Goal: Task Accomplishment & Management: Manage account settings

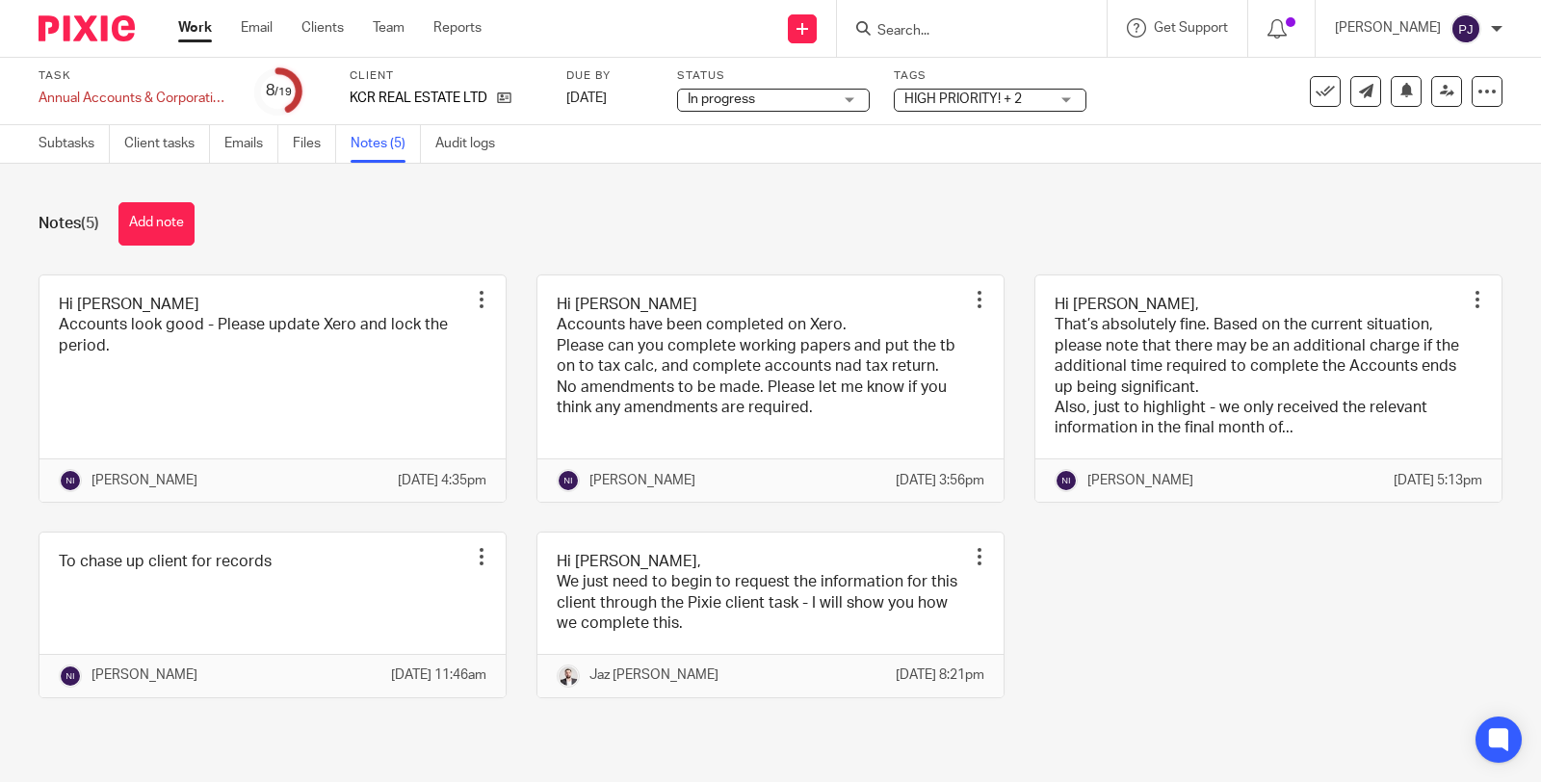
click at [928, 99] on span "HIGH PRIORITY! + 2" at bounding box center [964, 98] width 118 height 13
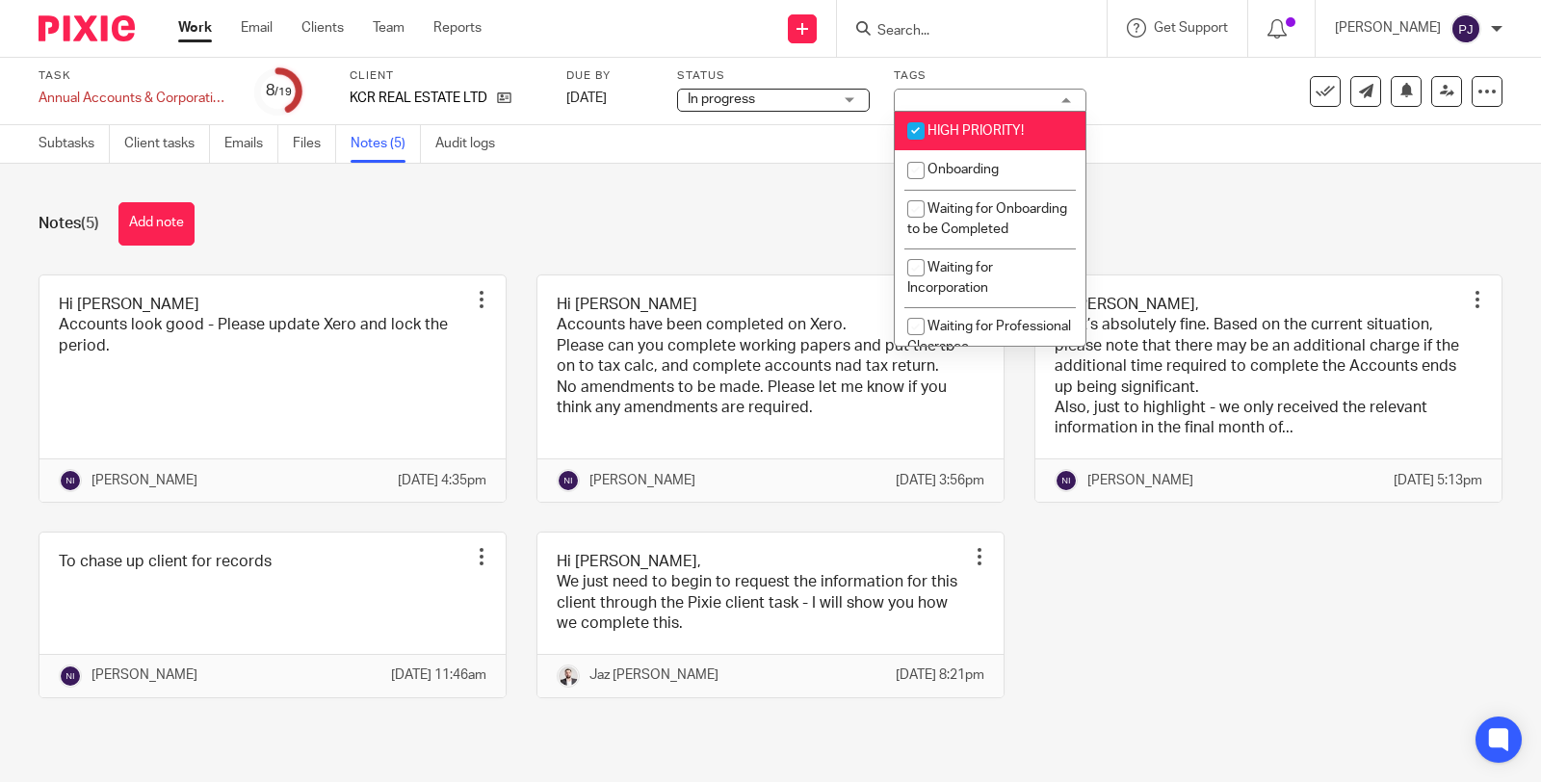
click at [945, 127] on span "HIGH PRIORITY!" at bounding box center [976, 130] width 96 height 13
click at [971, 121] on li "HIGH PRIORITY!" at bounding box center [990, 131] width 191 height 39
checkbox input "true"
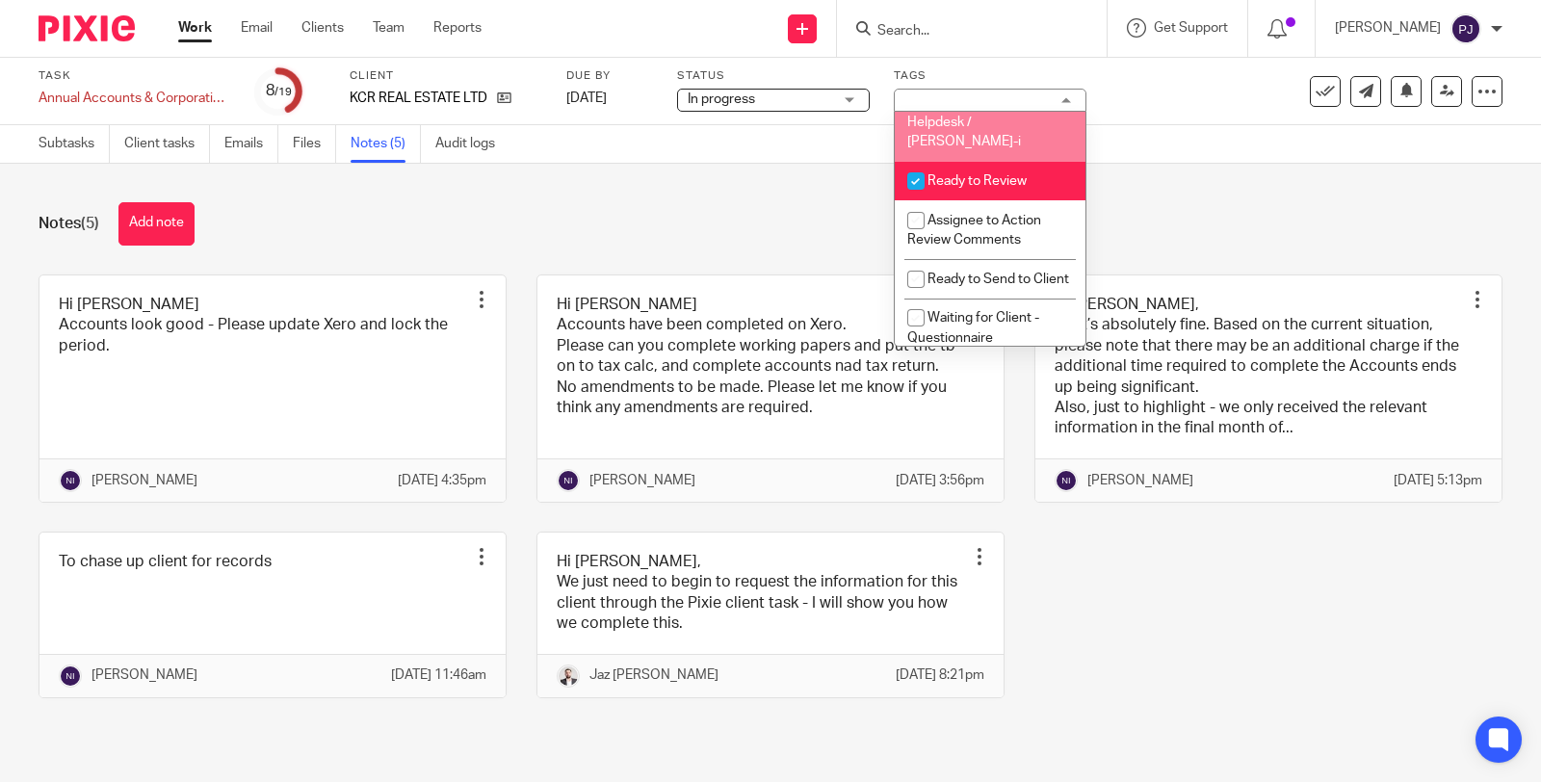
scroll to position [535, 0]
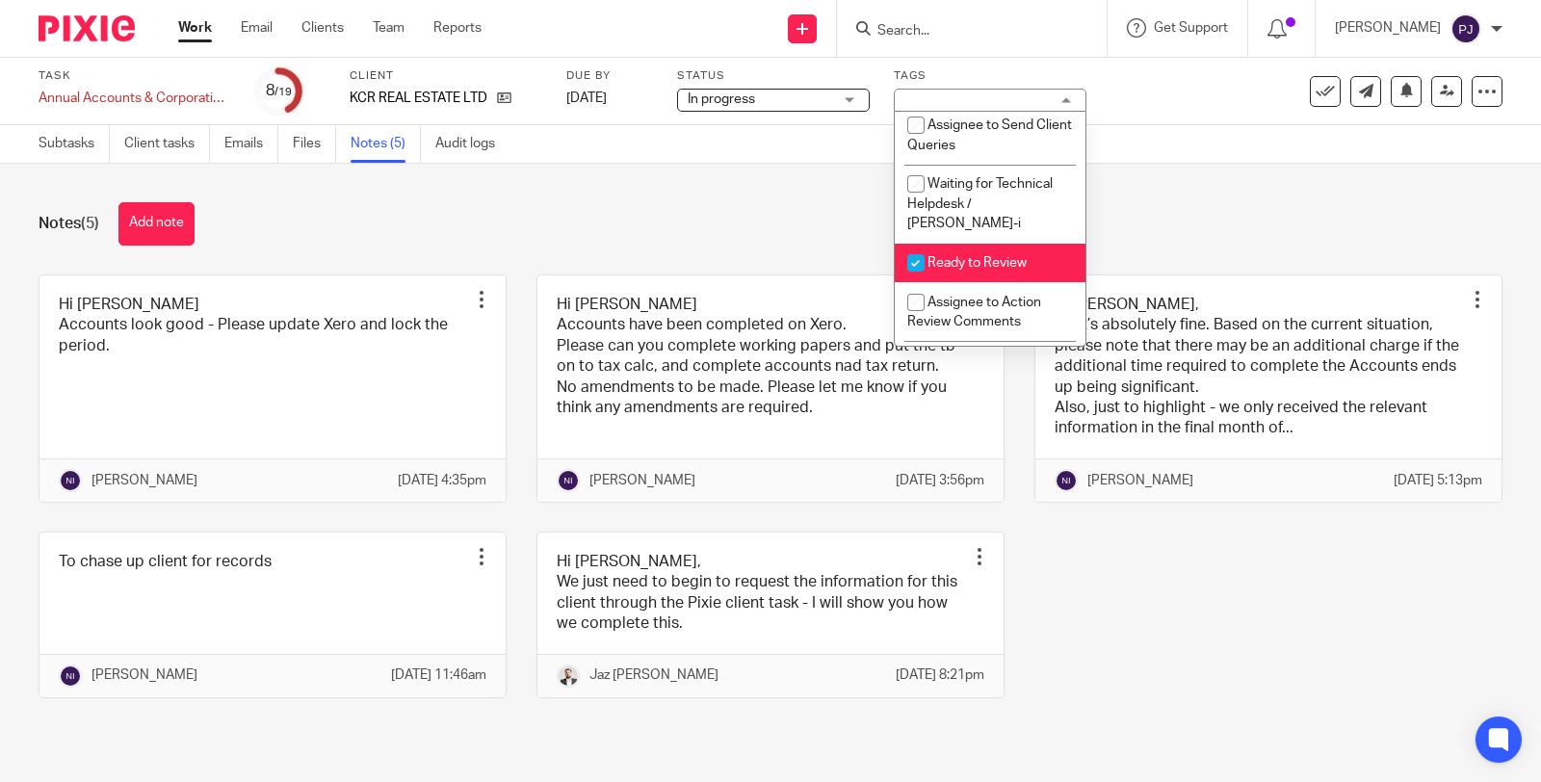
click at [958, 270] on span "Ready to Review" at bounding box center [977, 262] width 99 height 13
click at [957, 270] on span "Ready to Review" at bounding box center [977, 262] width 99 height 13
checkbox input "true"
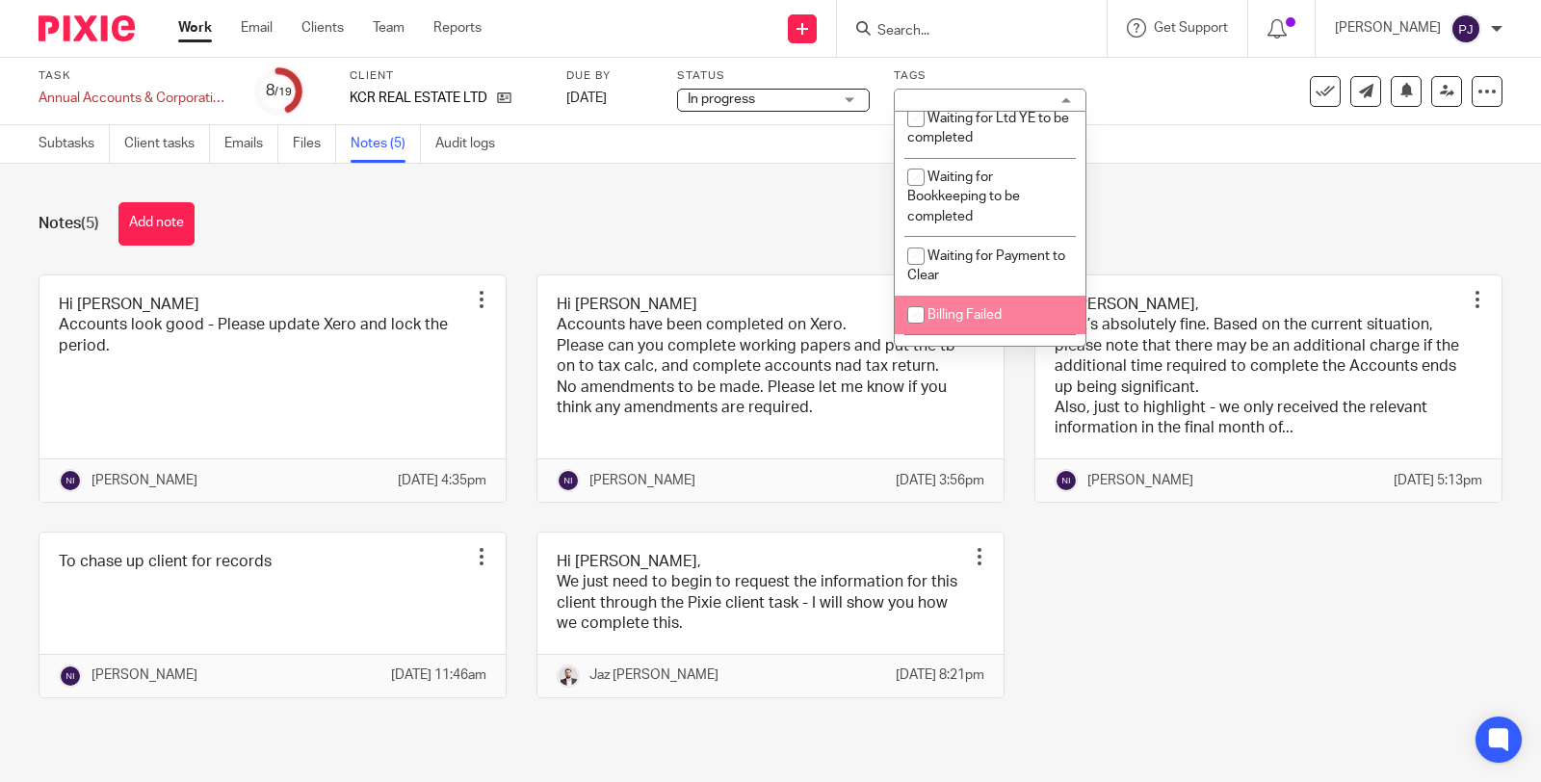
scroll to position [1015, 0]
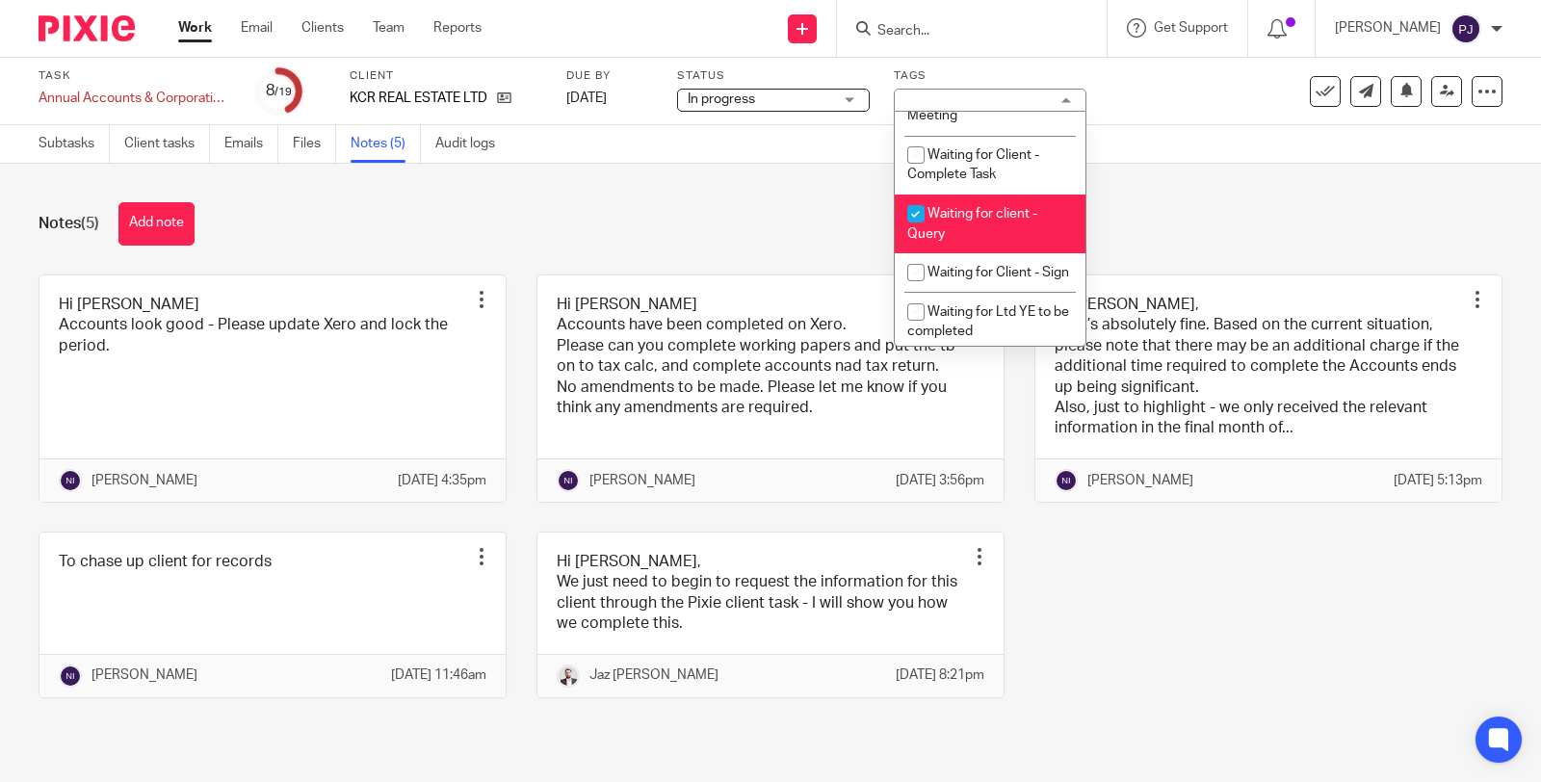
click at [966, 253] on li "Waiting for client - Query" at bounding box center [990, 224] width 191 height 59
checkbox input "false"
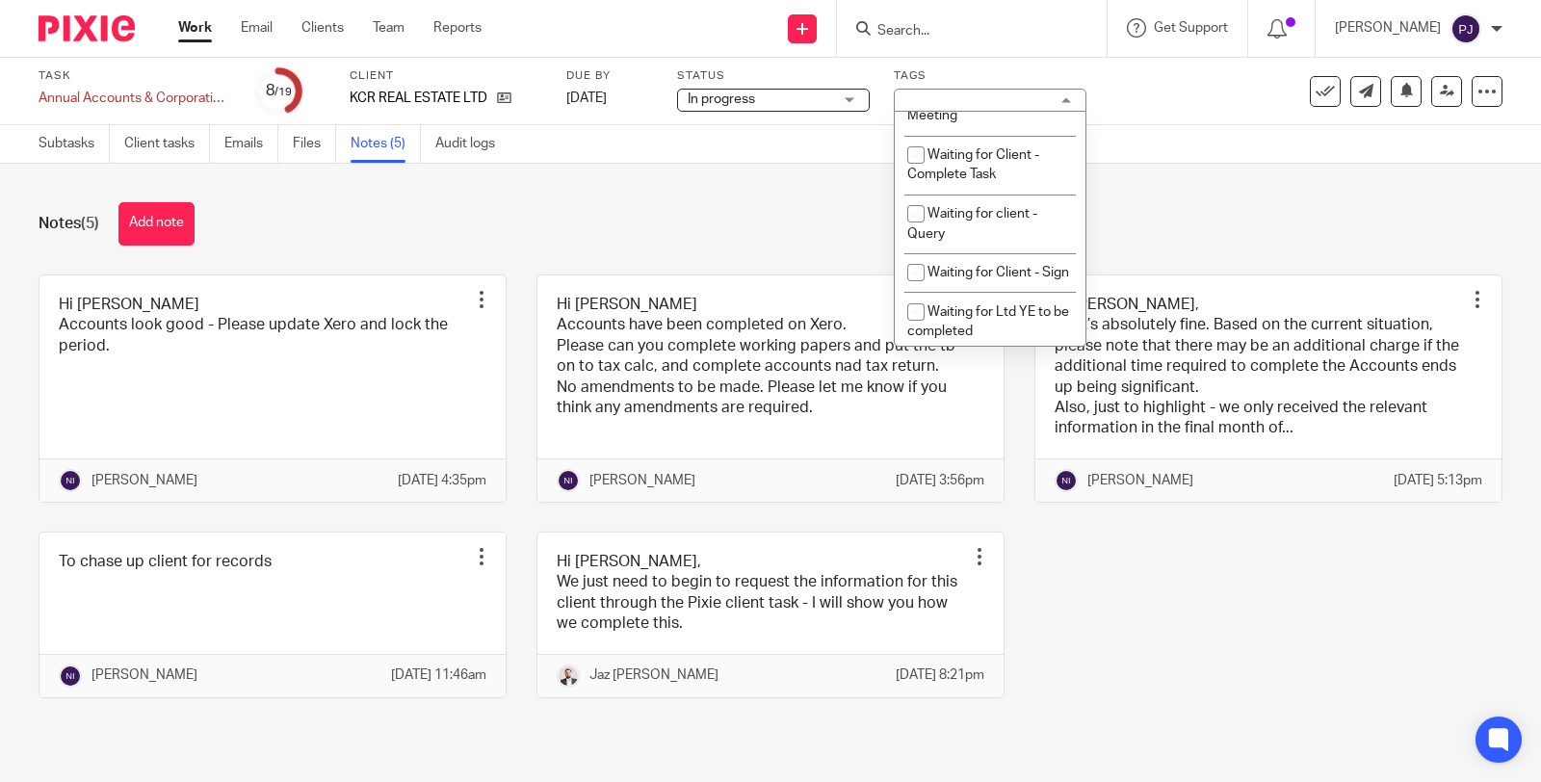
click at [1207, 233] on div "Notes (5) Add note" at bounding box center [771, 223] width 1464 height 43
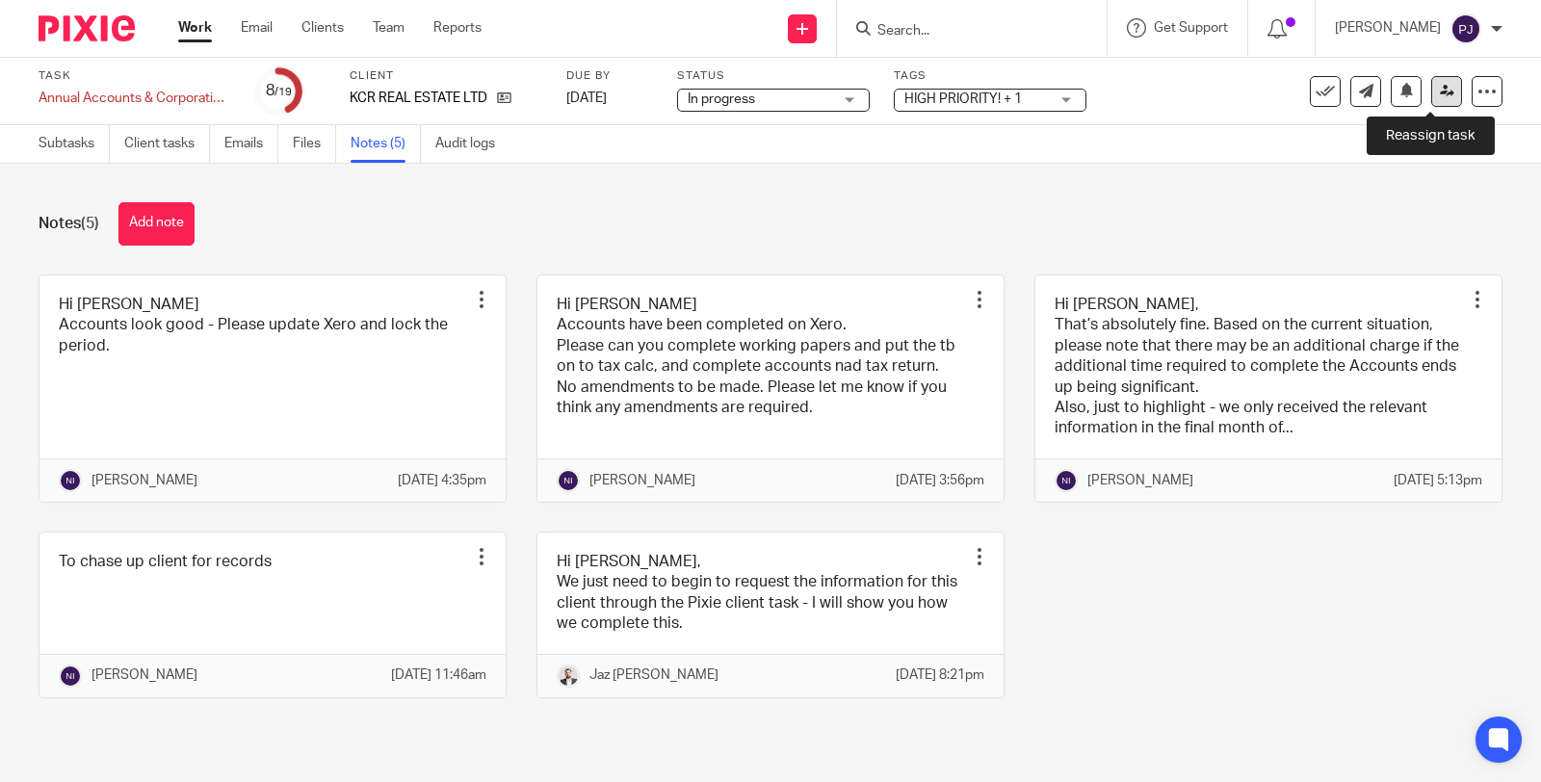
click at [1431, 91] on link at bounding box center [1446, 91] width 31 height 31
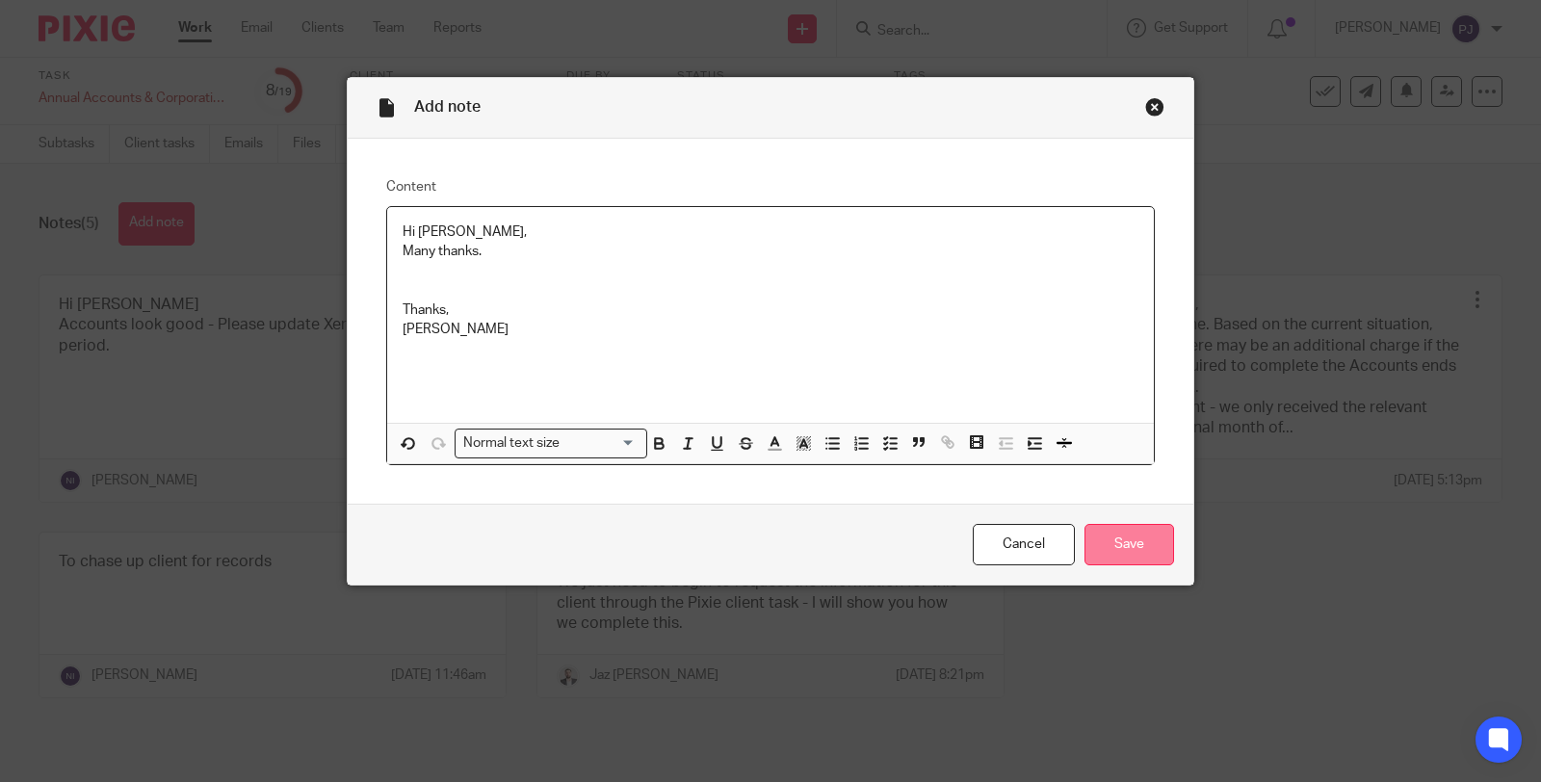
click at [1110, 564] on input "Save" at bounding box center [1130, 544] width 90 height 41
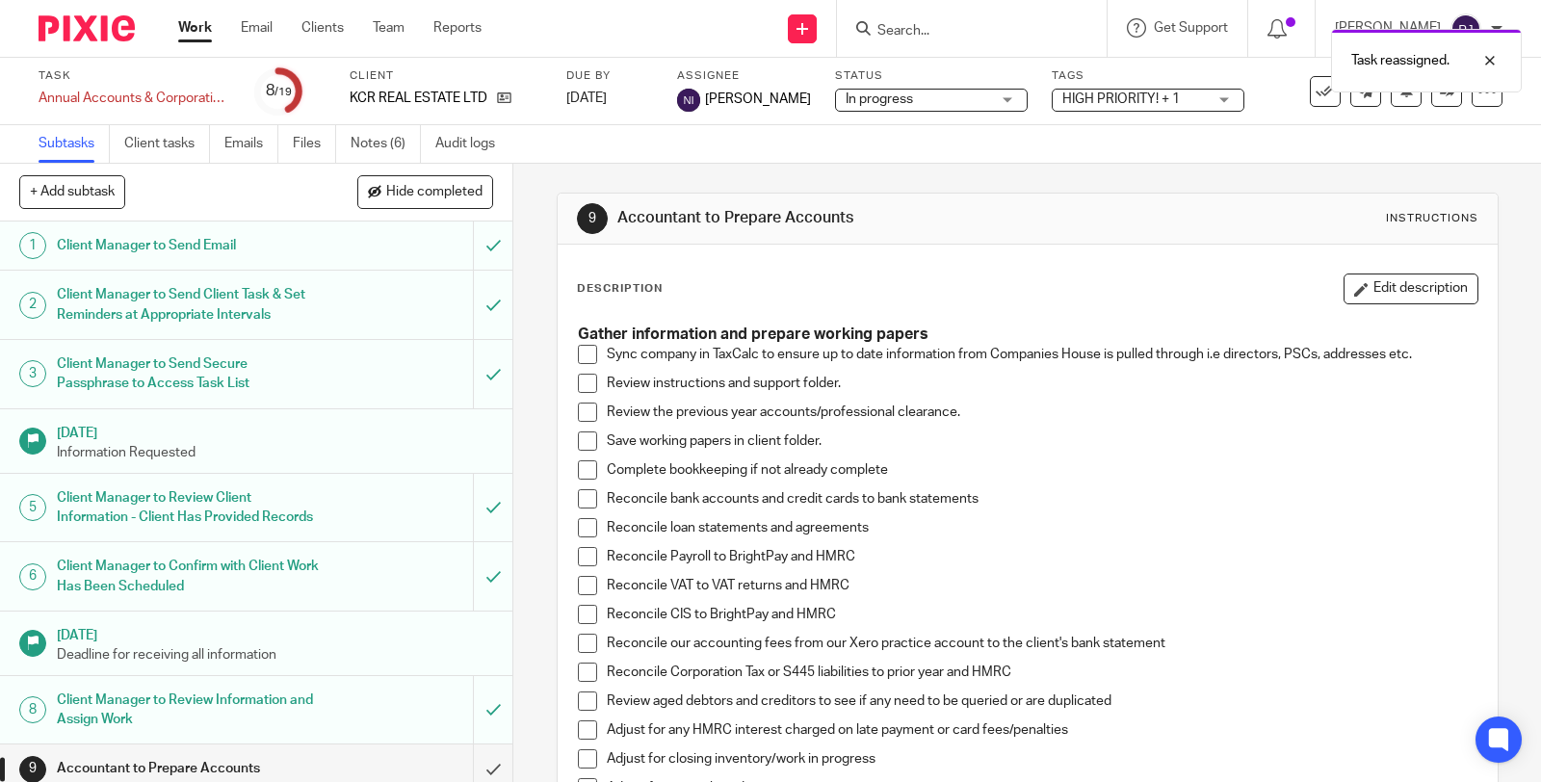
scroll to position [107, 0]
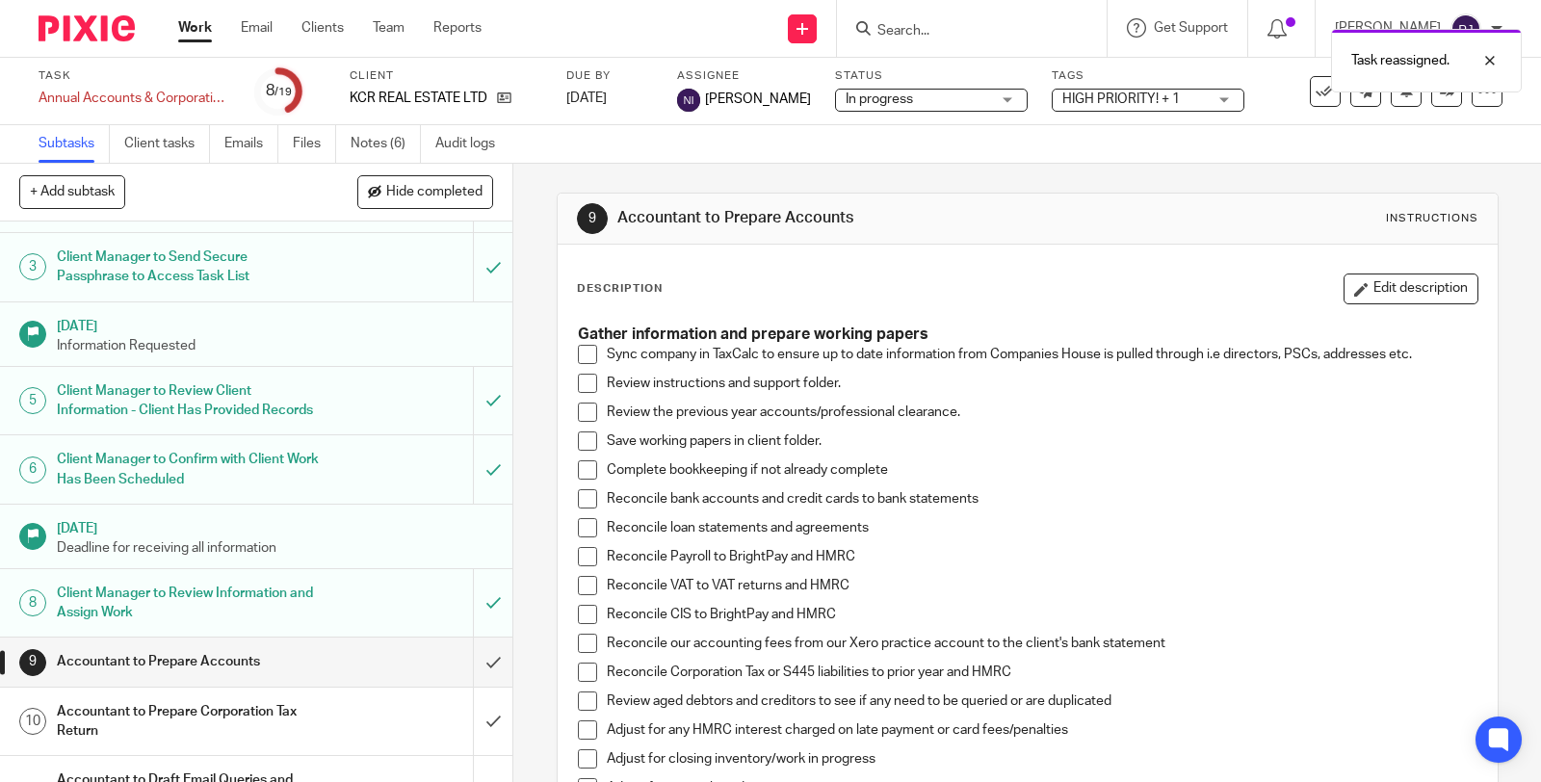
click at [197, 14] on div "Work Email Clients Team Reports Work Email Clients Team Reports Settings" at bounding box center [335, 28] width 352 height 57
click at [193, 32] on link "Work" at bounding box center [195, 27] width 34 height 19
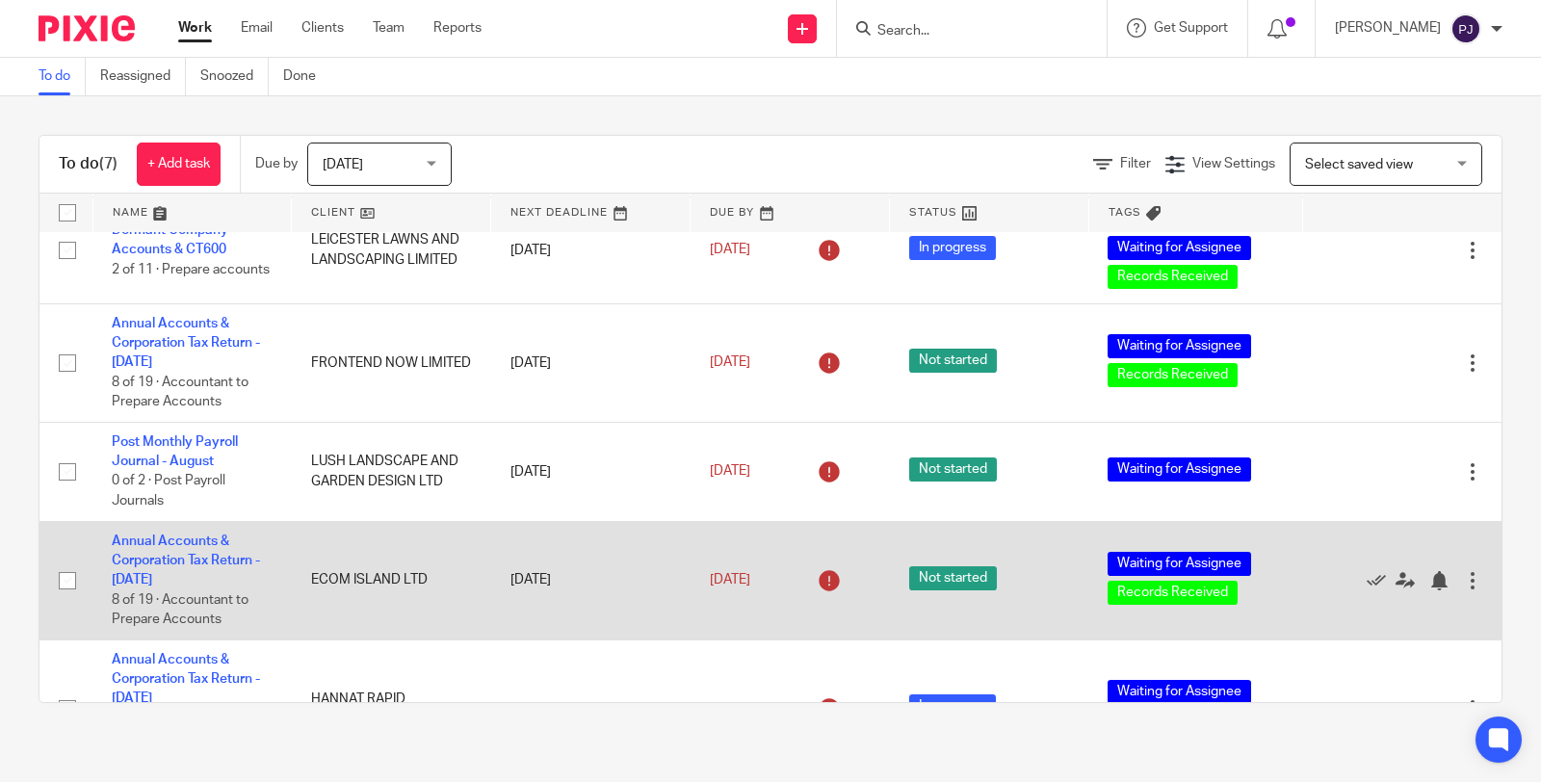
scroll to position [321, 0]
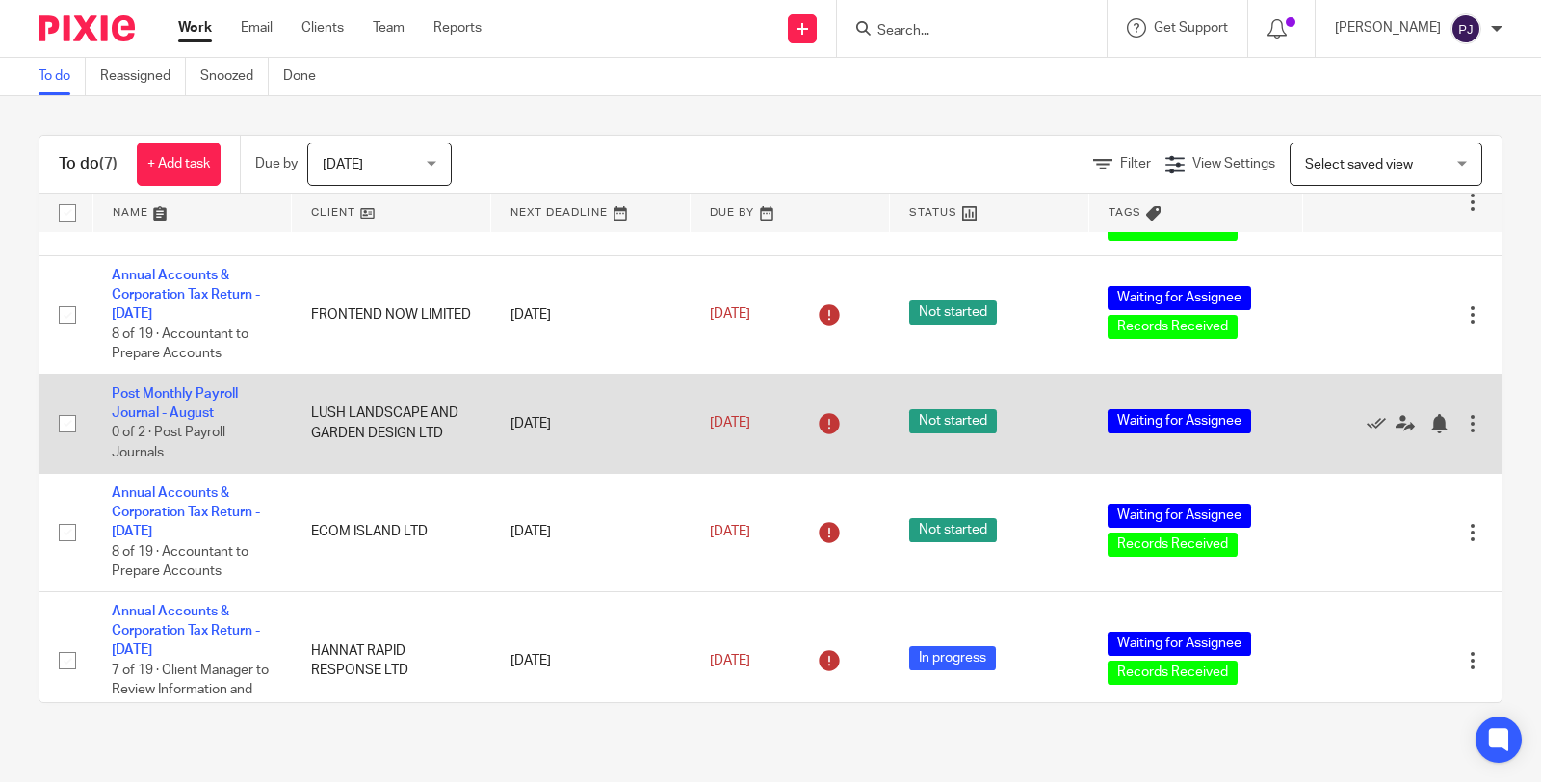
click at [161, 407] on td "Post Monthly Payroll Journal - August 0 of 2 · Post Payroll Journals" at bounding box center [191, 423] width 199 height 99
click at [162, 415] on link "Post Monthly Payroll Journal - August" at bounding box center [175, 403] width 126 height 33
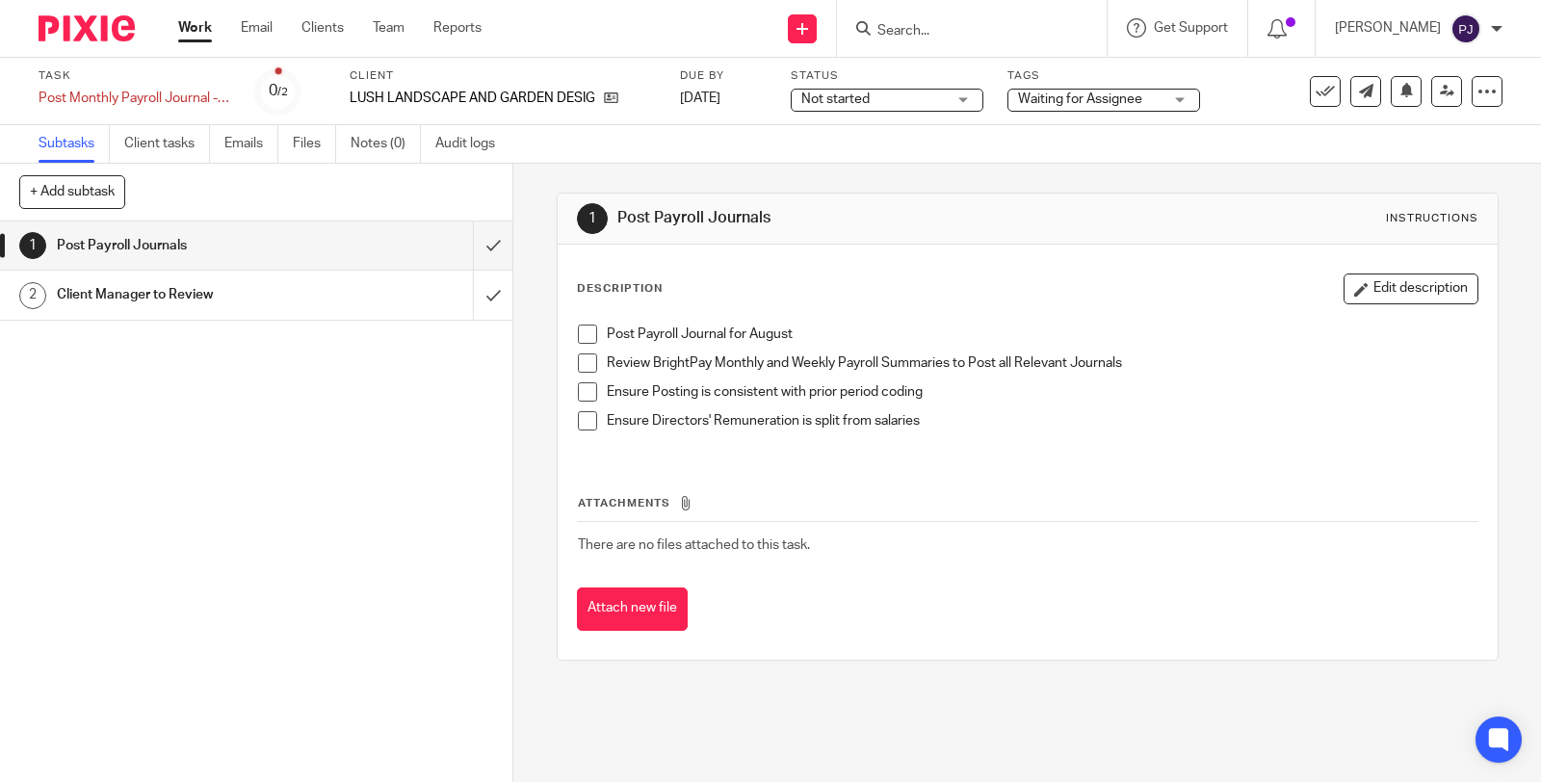
click at [579, 340] on span at bounding box center [587, 334] width 19 height 19
click at [580, 362] on span at bounding box center [587, 363] width 19 height 19
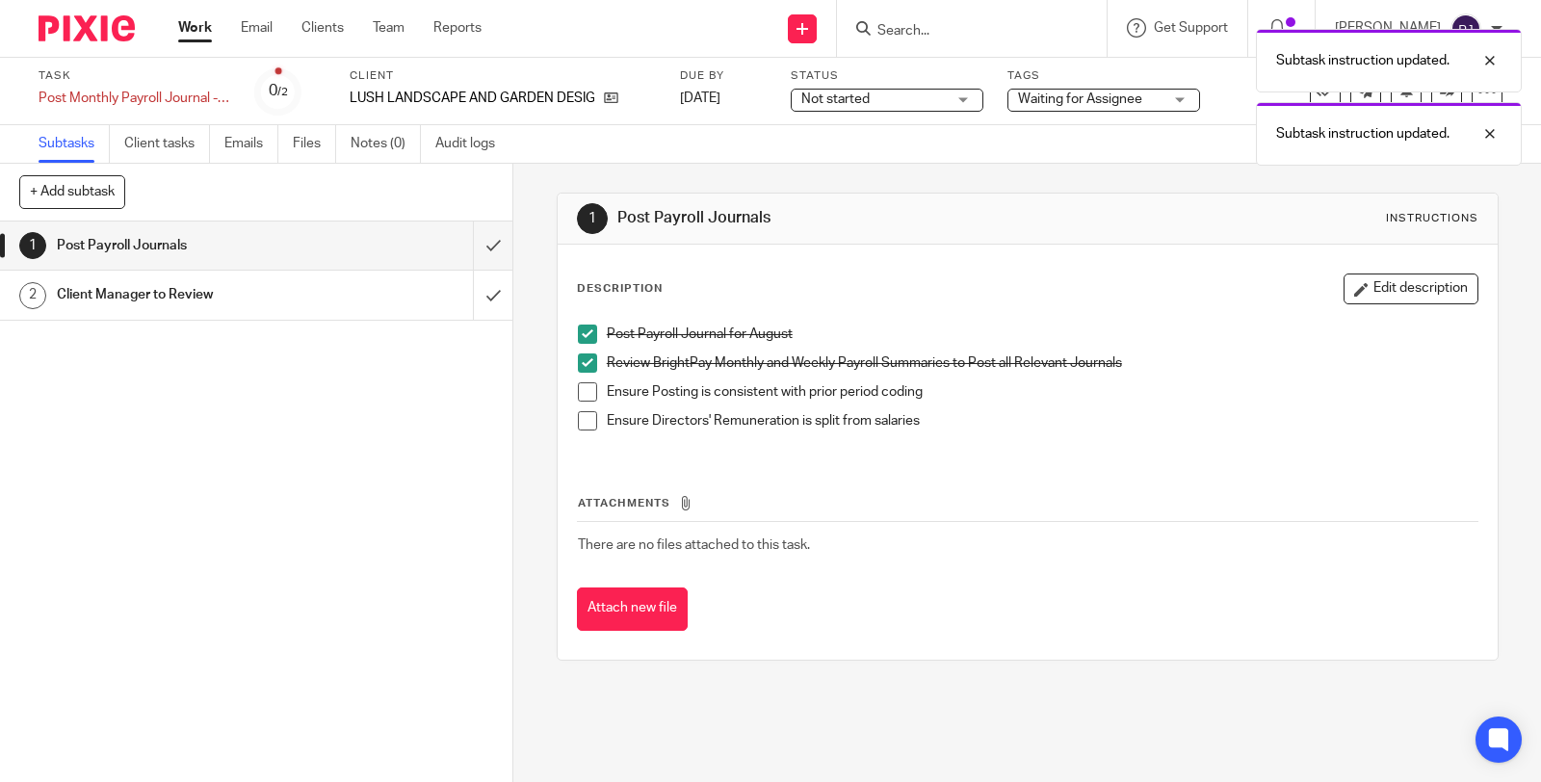
click at [578, 392] on span at bounding box center [587, 391] width 19 height 19
click at [579, 416] on span at bounding box center [587, 420] width 19 height 19
click at [1056, 97] on div "Subtask instruction updated. Subtask instruction updated." at bounding box center [1146, 92] width 751 height 146
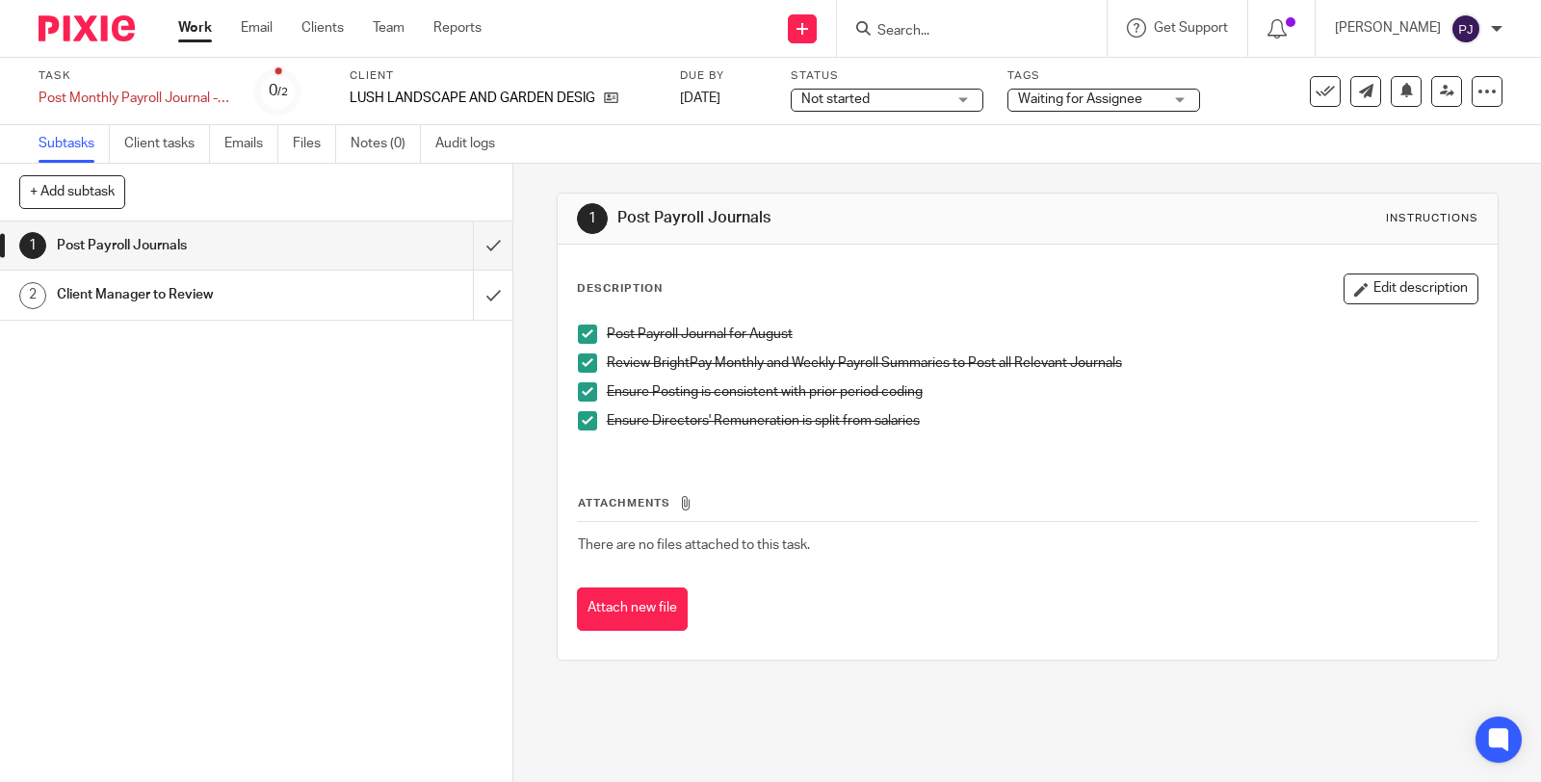
click at [1119, 100] on span "Waiting for Assignee" at bounding box center [1080, 98] width 124 height 13
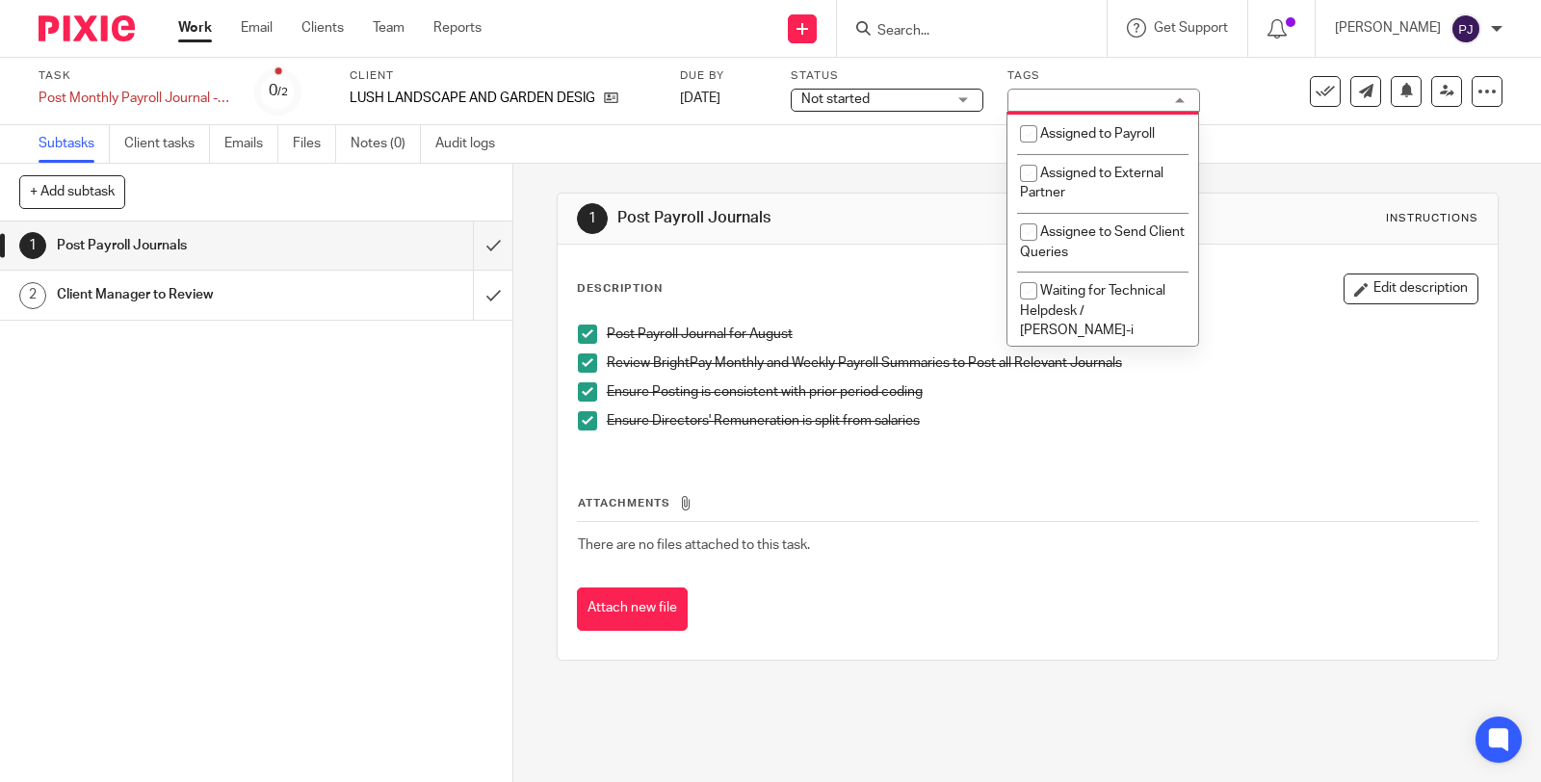
scroll to position [535, 0]
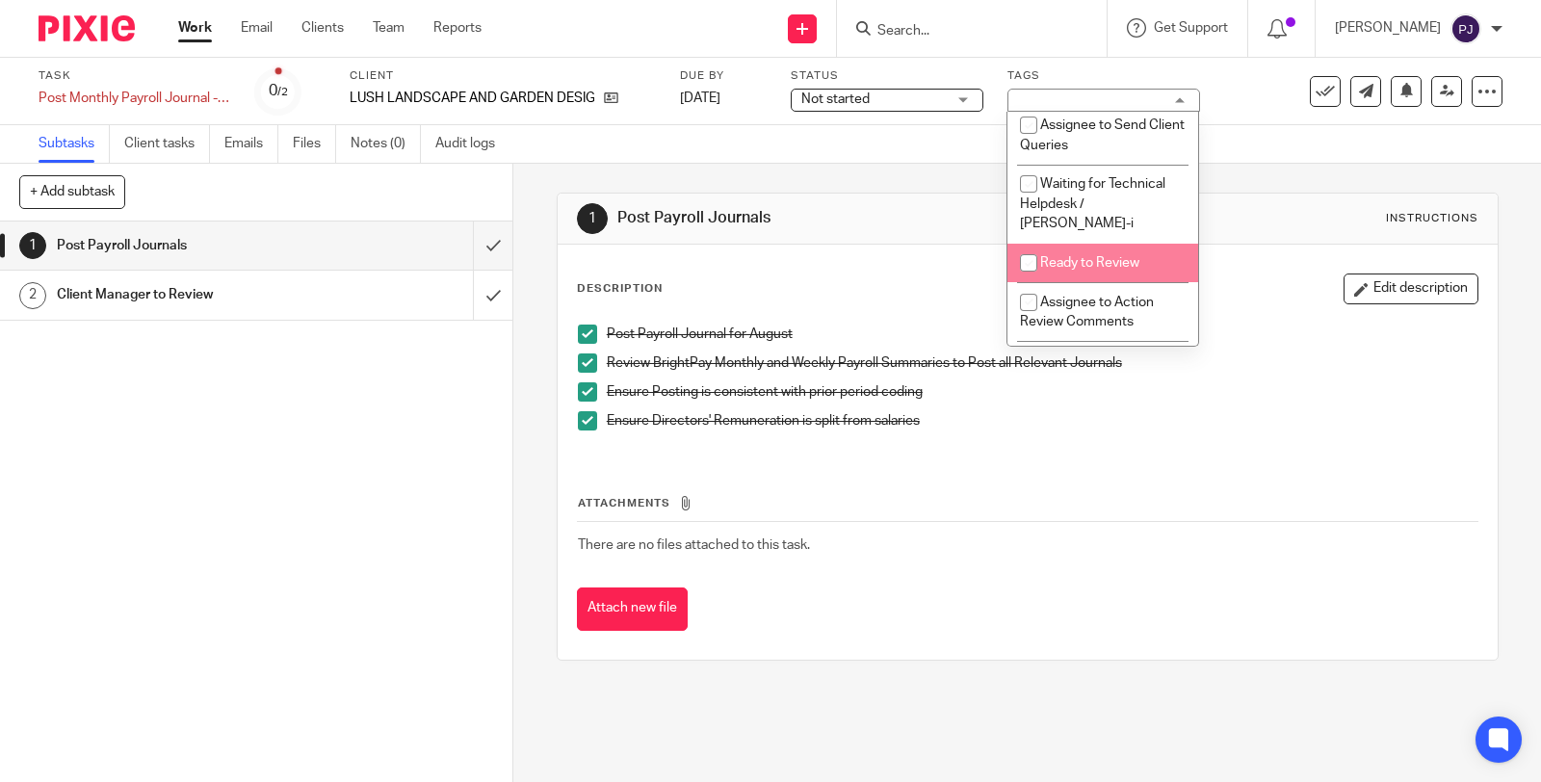
drag, startPoint x: 1075, startPoint y: 266, endPoint x: 1108, endPoint y: 251, distance: 35.8
click at [1075, 266] on span "Ready to Review" at bounding box center [1089, 262] width 99 height 13
checkbox input "true"
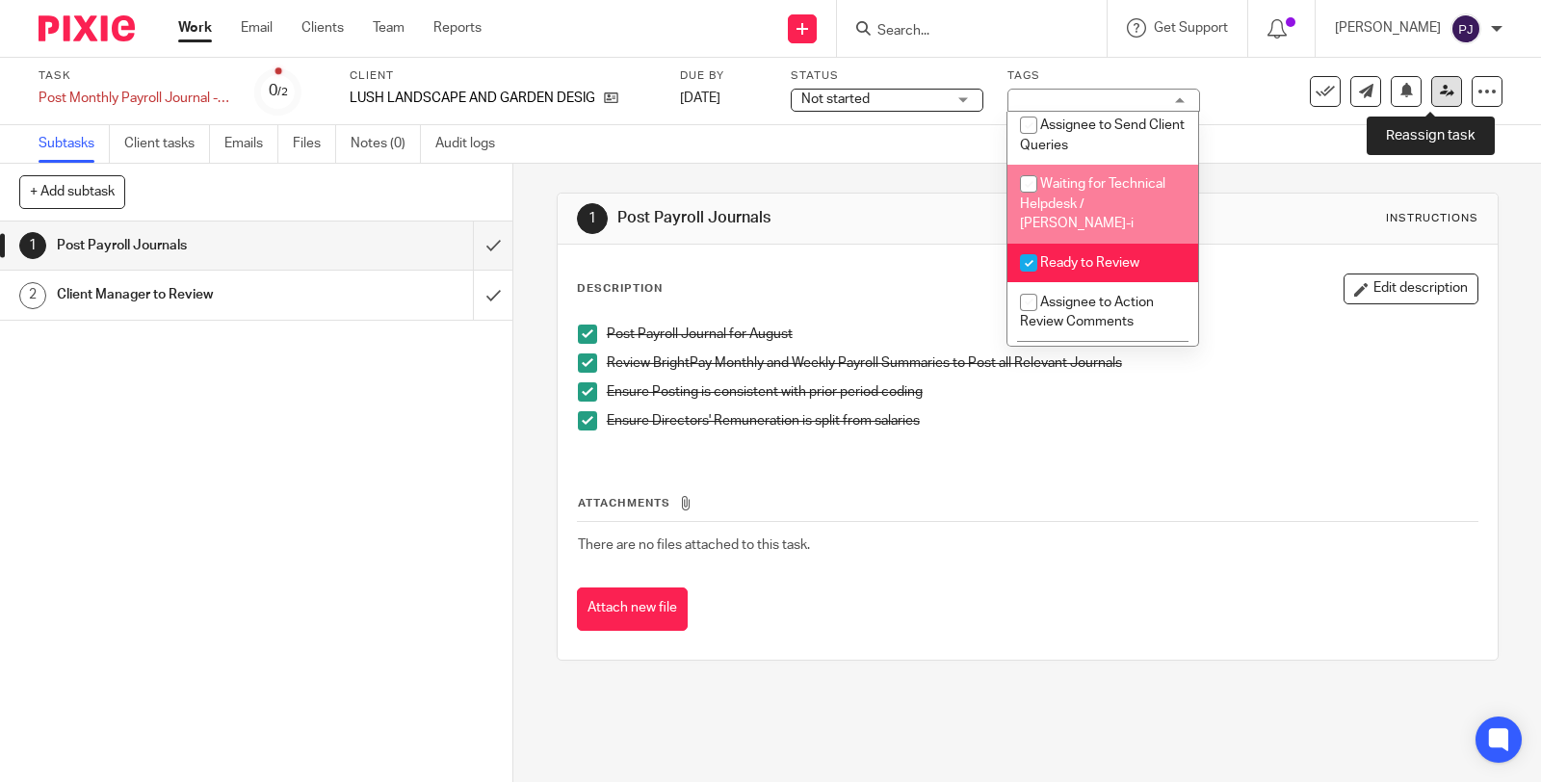
click at [1431, 90] on link at bounding box center [1446, 91] width 31 height 31
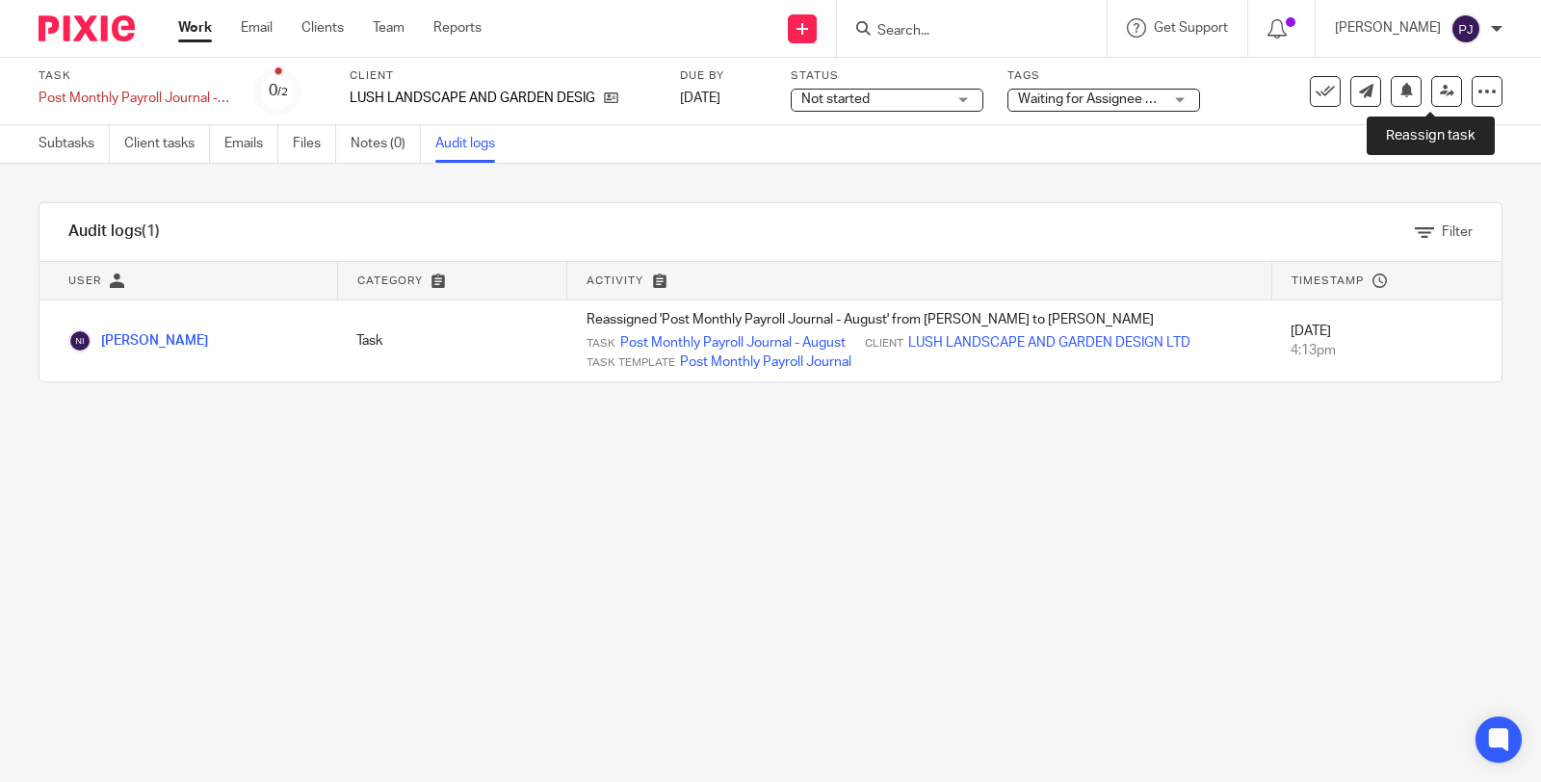
click at [1440, 91] on icon at bounding box center [1447, 91] width 14 height 14
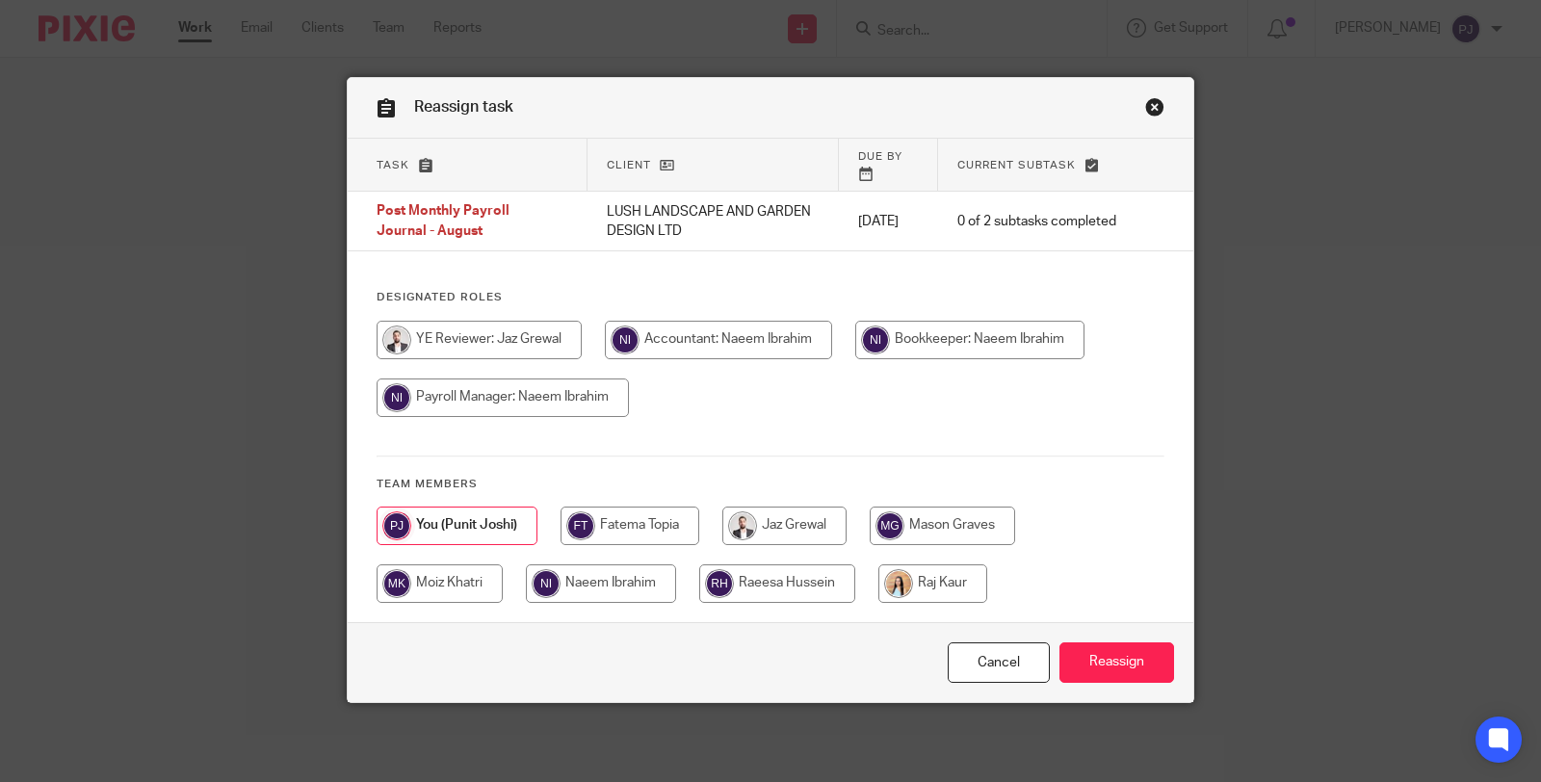
click at [594, 580] on input "radio" at bounding box center [601, 583] width 150 height 39
radio input "true"
click at [1099, 667] on input "Reassign" at bounding box center [1117, 662] width 115 height 41
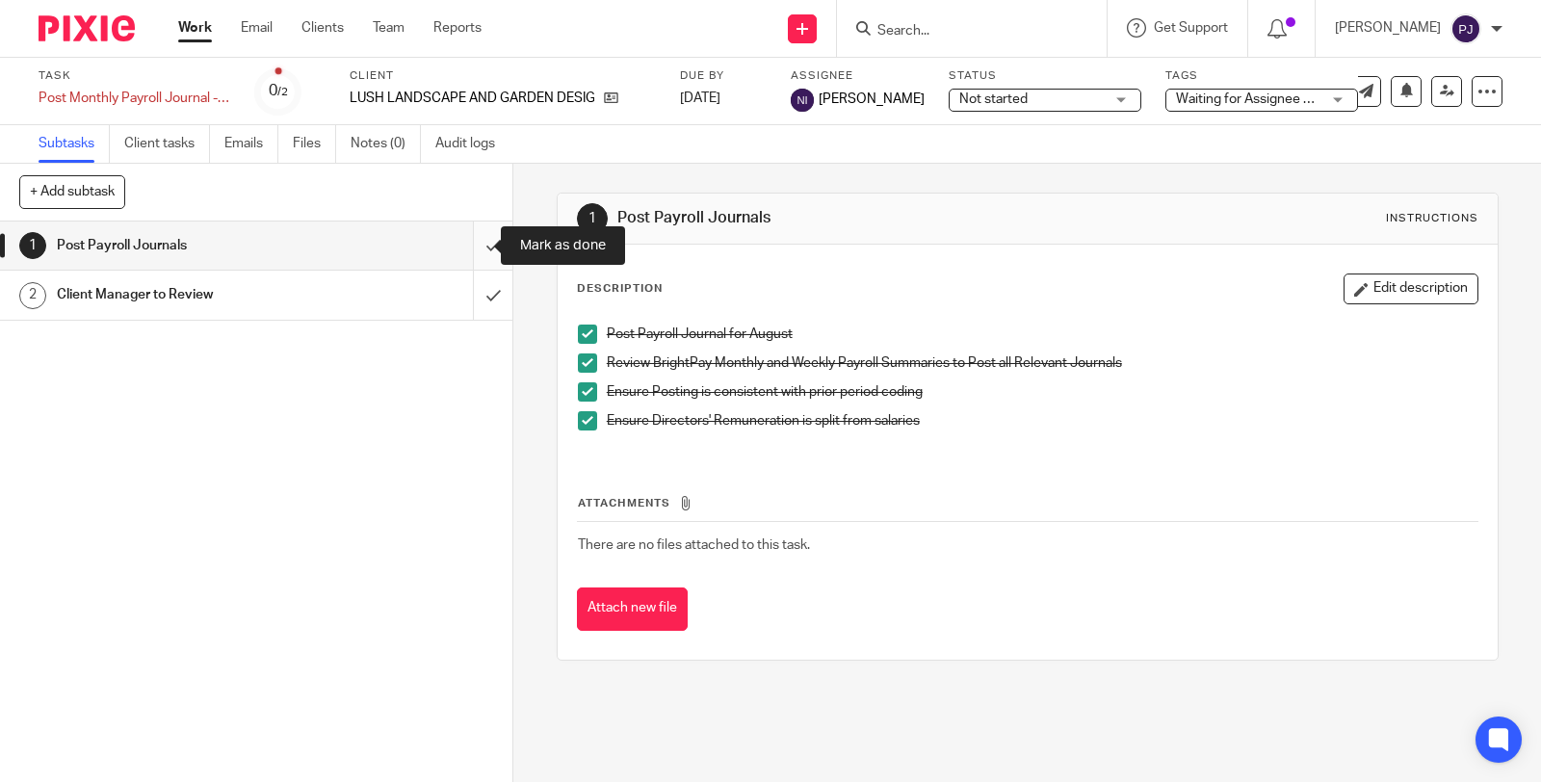
click at [463, 246] on input "submit" at bounding box center [256, 246] width 512 height 48
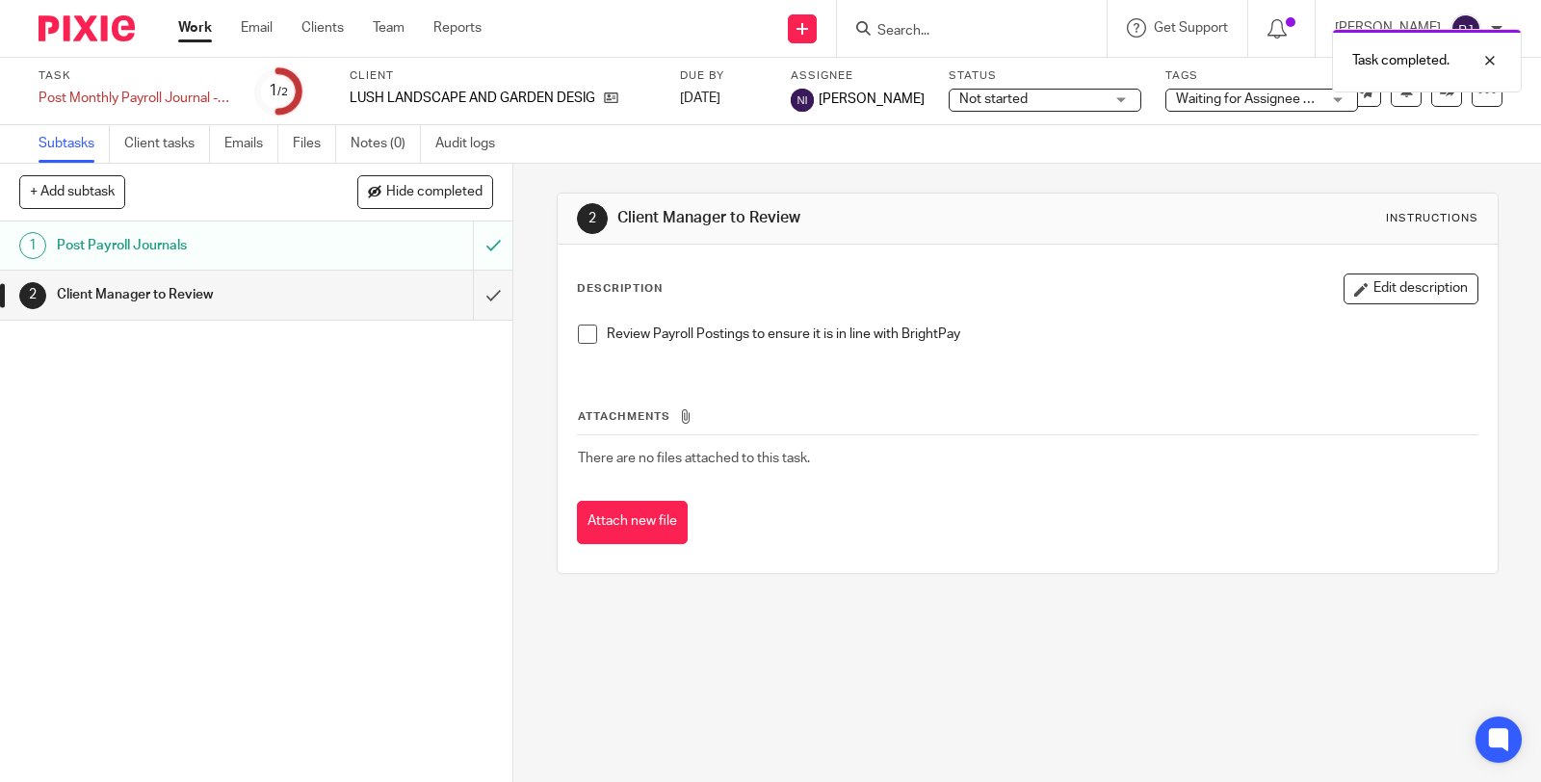
click at [207, 11] on div "Work Email Clients Team Reports Work Email Clients Team Reports Settings" at bounding box center [335, 28] width 352 height 57
click at [202, 23] on link "Work" at bounding box center [195, 27] width 34 height 19
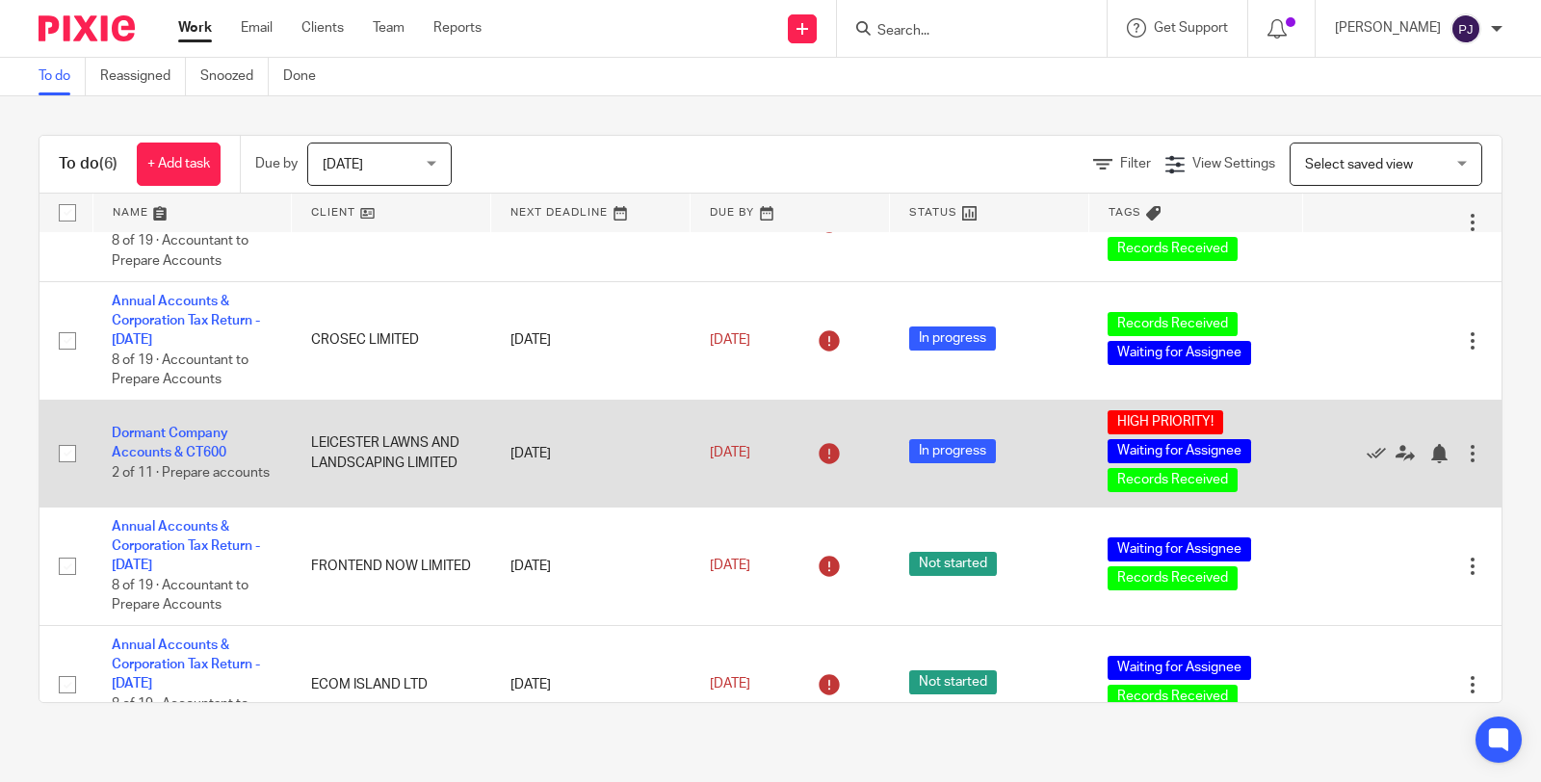
scroll to position [107, 0]
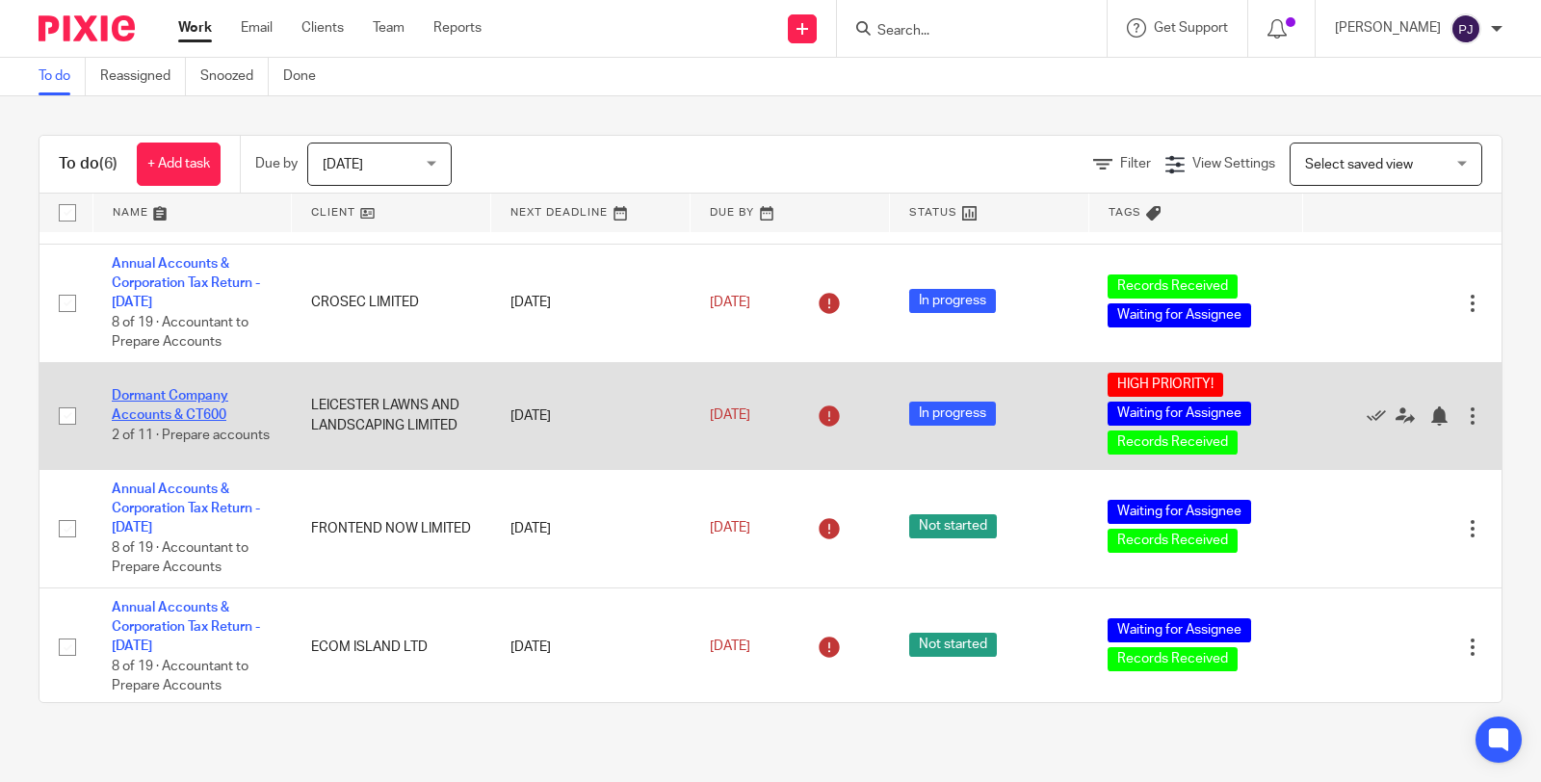
click at [178, 391] on link "Dormant Company Accounts & CT600" at bounding box center [170, 405] width 117 height 33
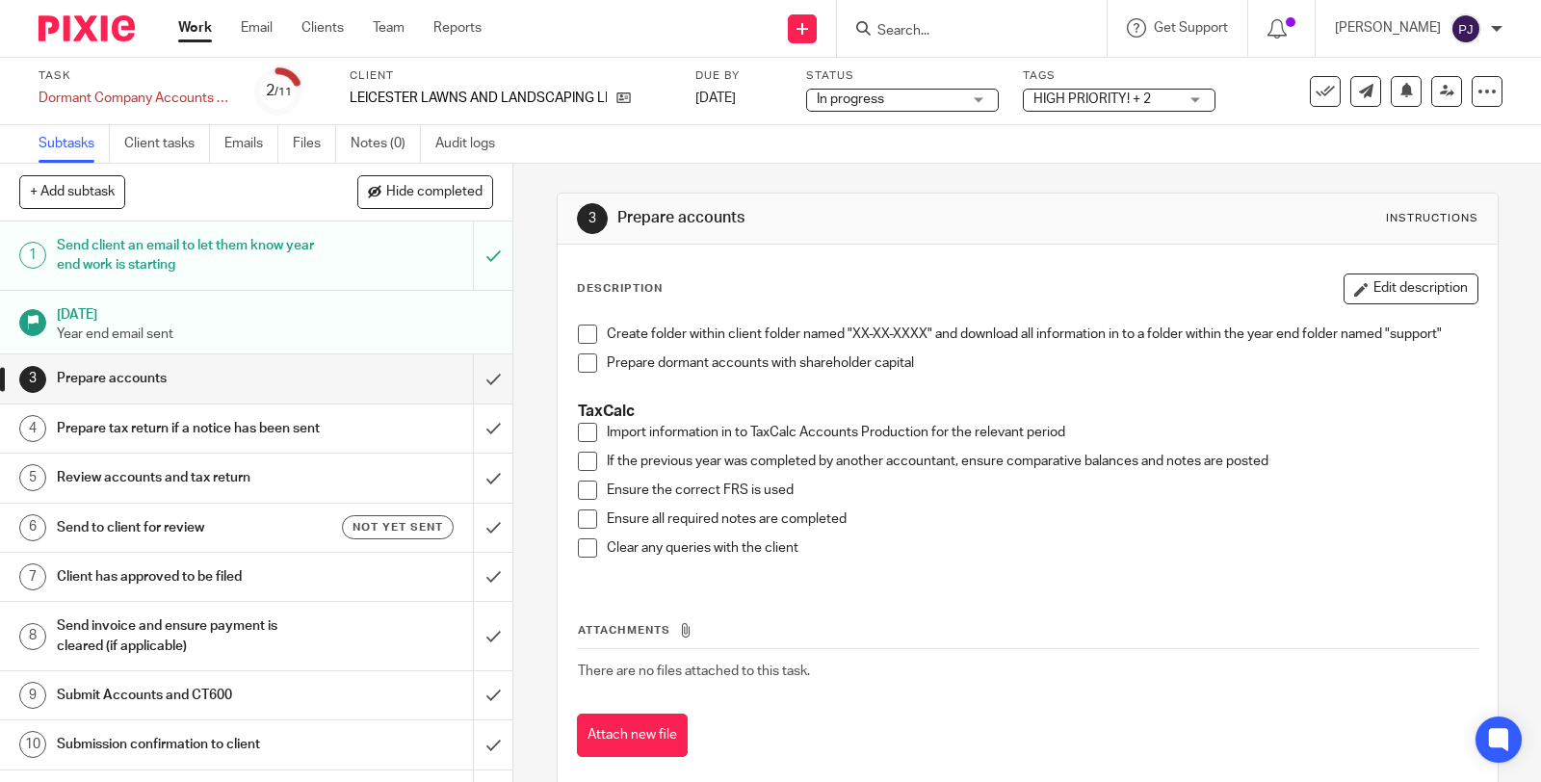
click at [585, 334] on span at bounding box center [587, 334] width 19 height 19
click at [578, 361] on span at bounding box center [587, 363] width 19 height 19
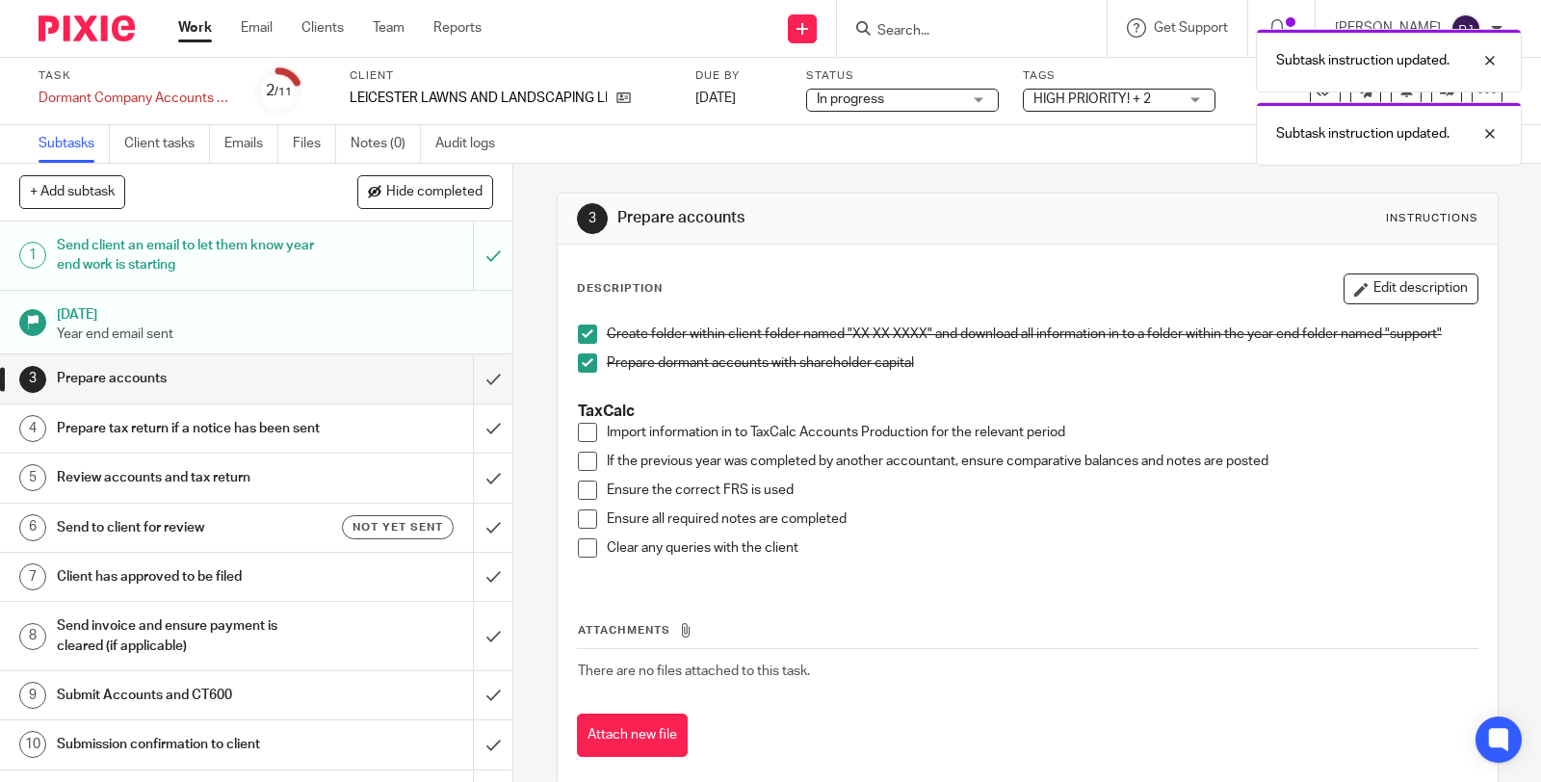
click at [580, 432] on span at bounding box center [587, 432] width 19 height 19
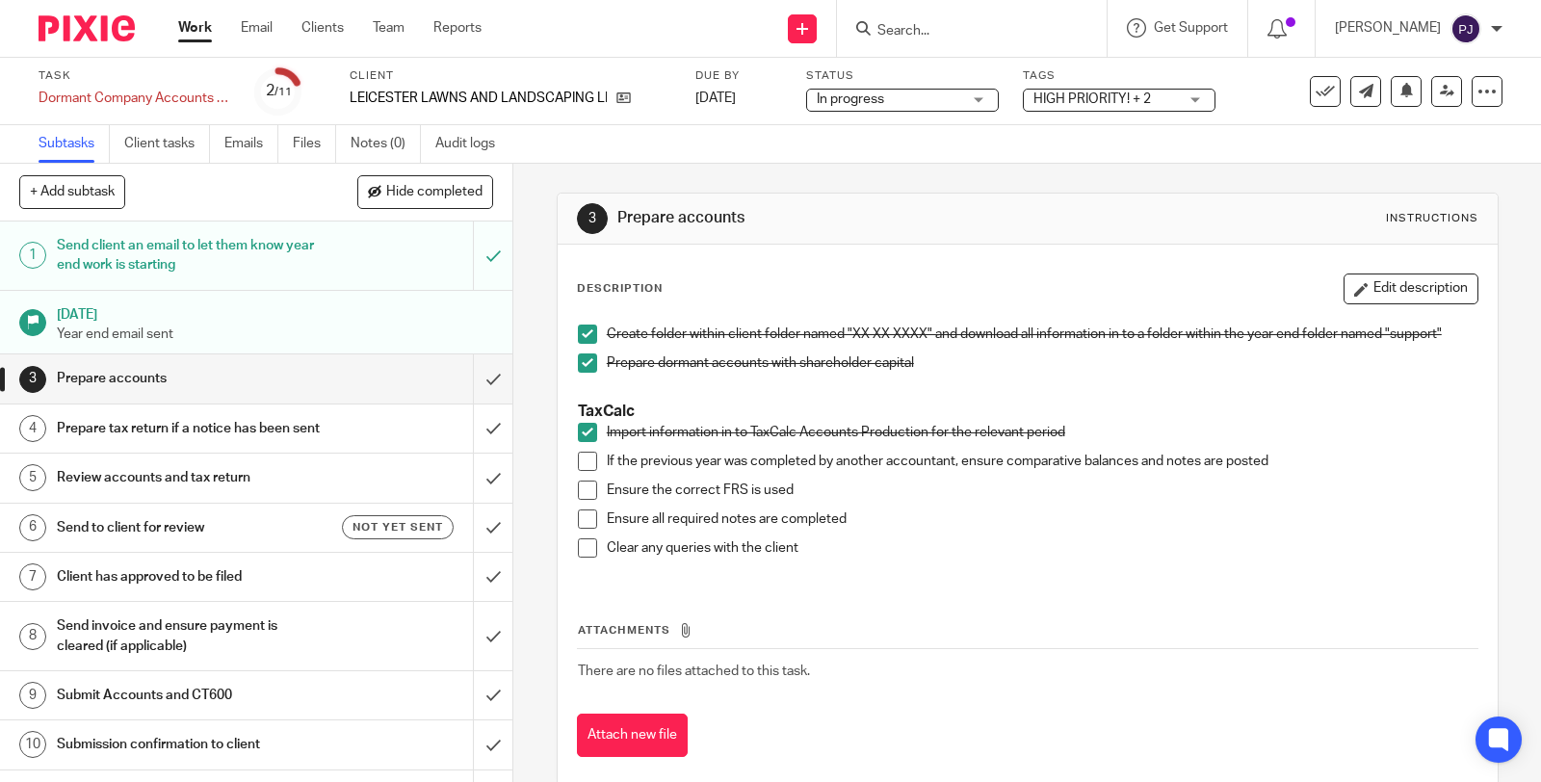
click at [583, 492] on span at bounding box center [587, 490] width 19 height 19
click at [580, 516] on span at bounding box center [587, 519] width 19 height 19
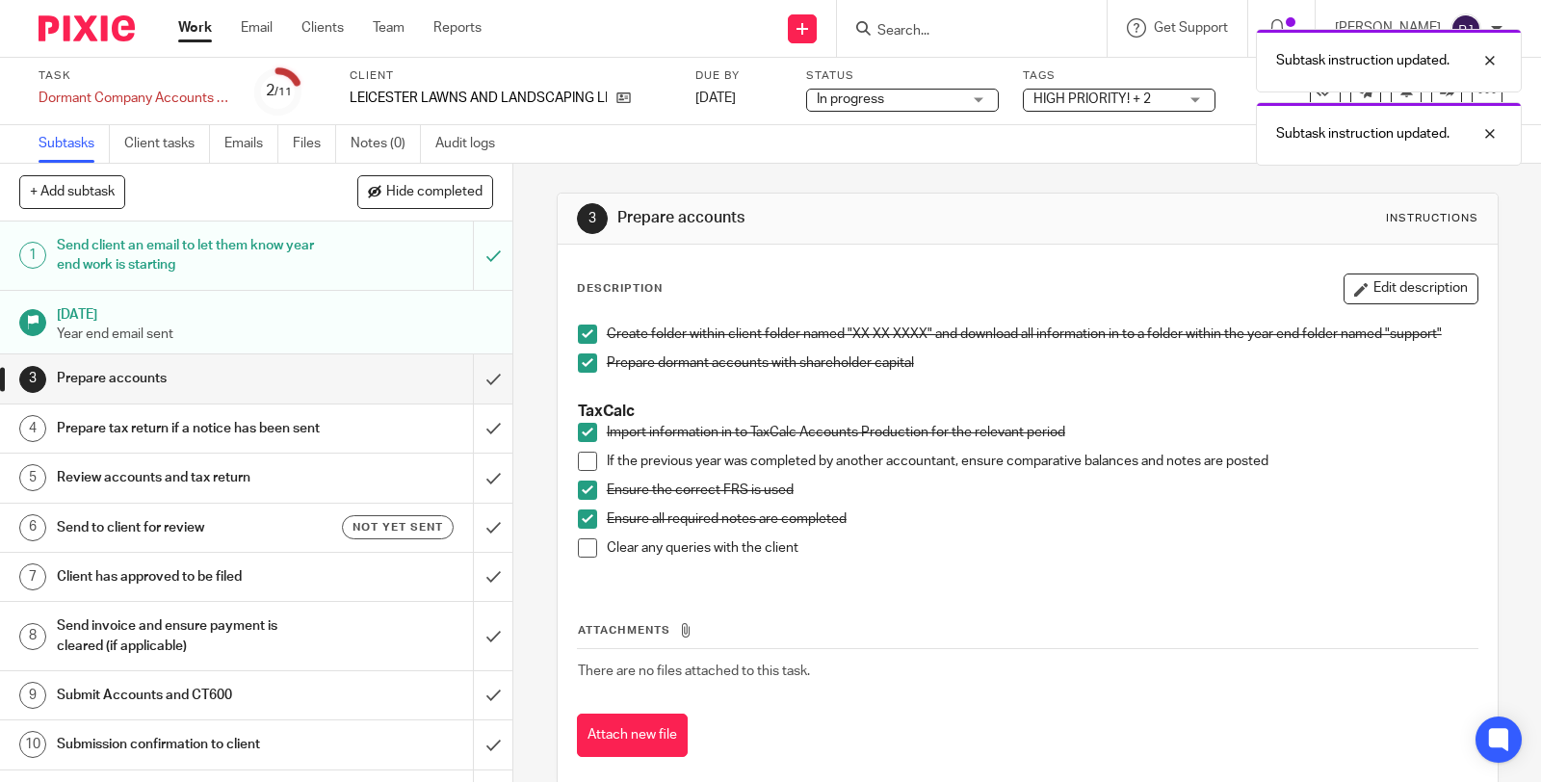
click at [584, 551] on span at bounding box center [587, 547] width 19 height 19
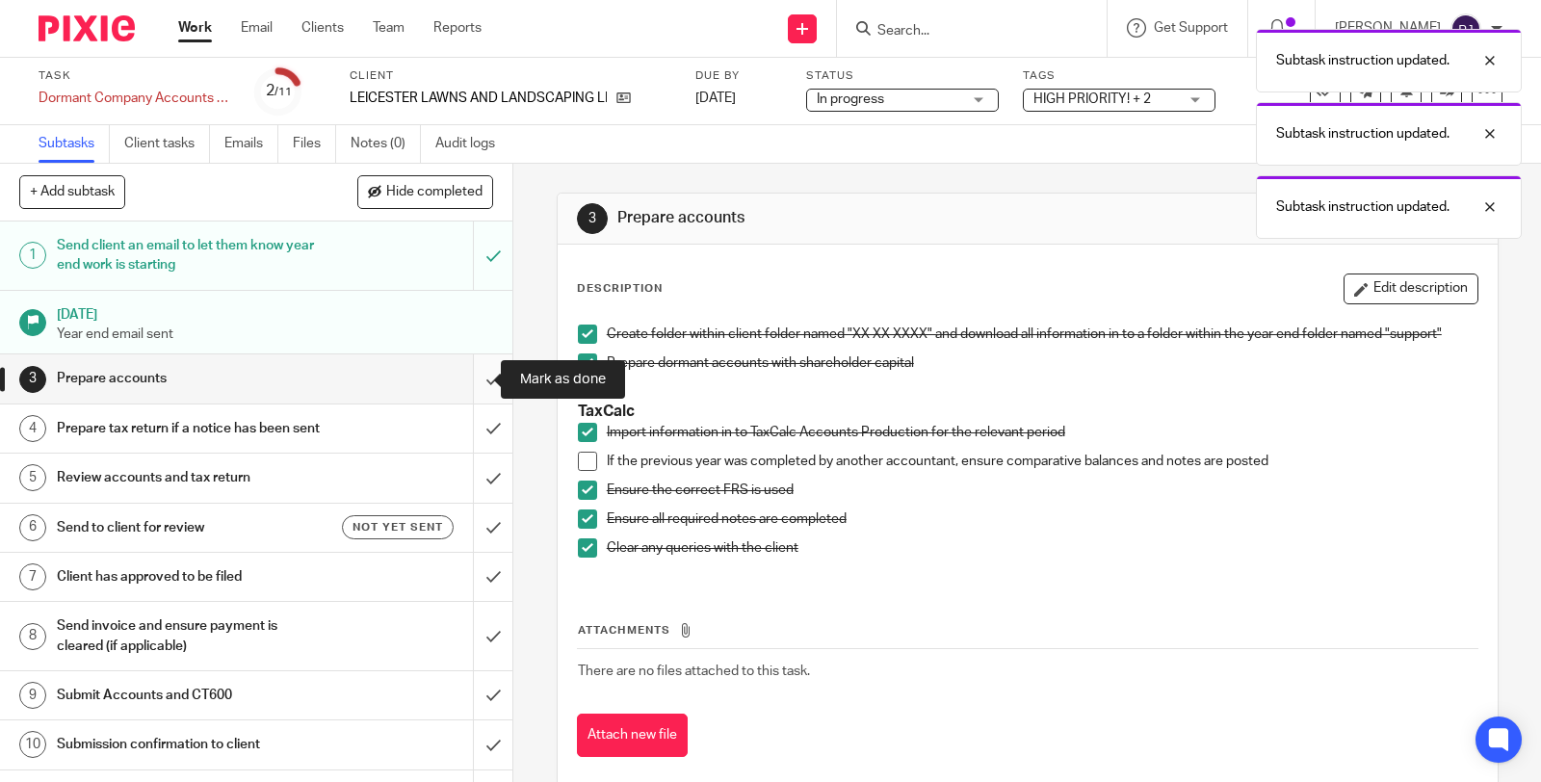
click at [467, 378] on input "submit" at bounding box center [256, 378] width 512 height 48
